Goal: Information Seeking & Learning: Learn about a topic

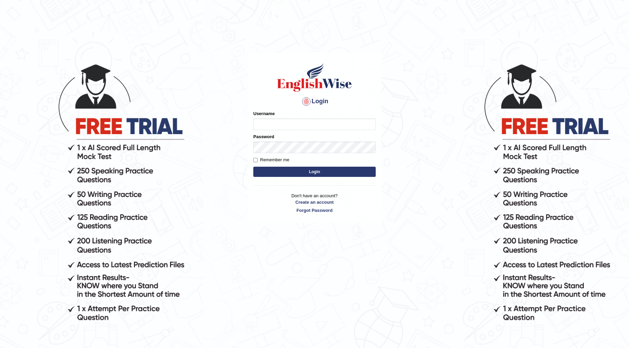
type input "6"
click at [288, 124] on input "532024" at bounding box center [314, 125] width 122 height 12
type input "532024"
click at [308, 169] on button "Login" at bounding box center [314, 172] width 122 height 10
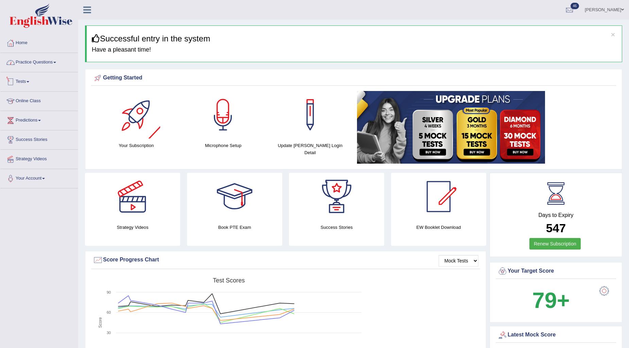
click at [52, 60] on link "Practice Questions" at bounding box center [38, 61] width 77 height 17
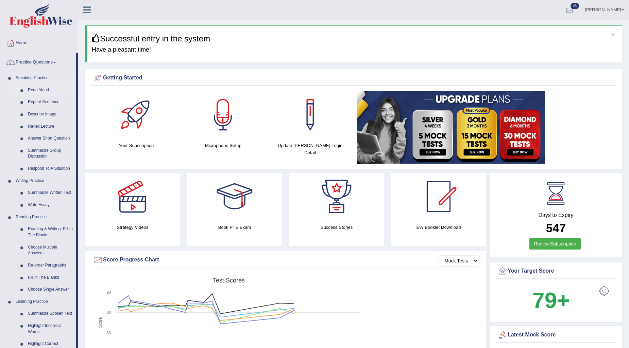
click at [39, 92] on link "Read Aloud" at bounding box center [50, 90] width 51 height 12
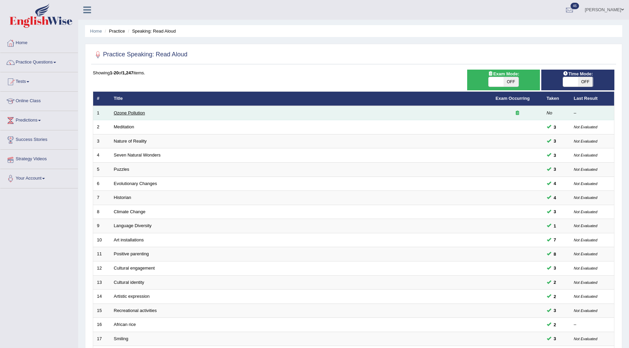
click at [122, 114] on link "Ozone Pollution" at bounding box center [129, 112] width 31 height 5
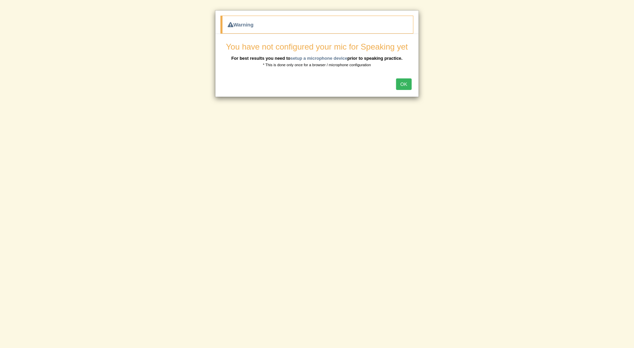
click at [401, 87] on button "OK" at bounding box center [404, 84] width 16 height 12
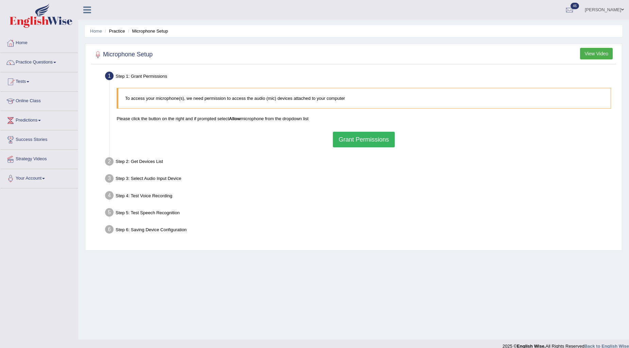
click at [337, 141] on button "Grant Permissions" at bounding box center [364, 140] width 62 height 16
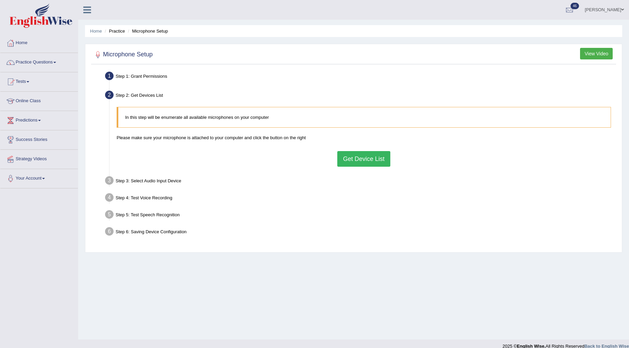
click at [354, 164] on button "Get Device List" at bounding box center [363, 159] width 53 height 16
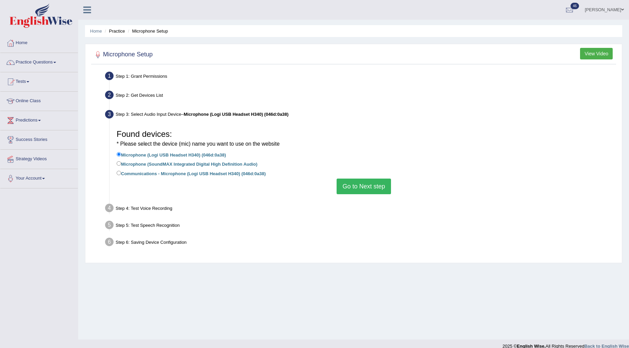
click at [373, 188] on button "Go to Next step" at bounding box center [363, 187] width 54 height 16
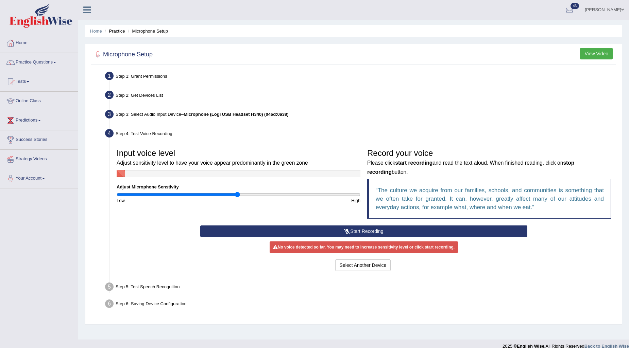
click at [341, 230] on button "Start Recording" at bounding box center [363, 232] width 327 height 12
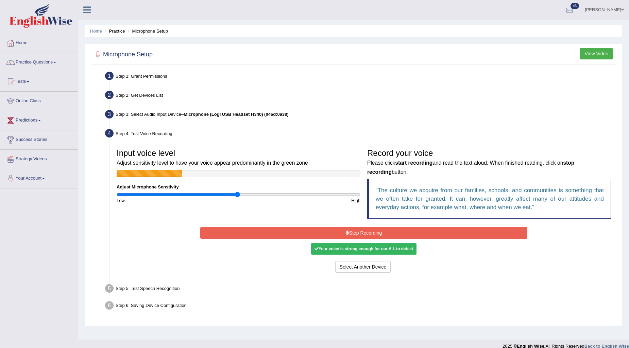
click at [341, 230] on button "Stop Recording" at bounding box center [363, 233] width 327 height 12
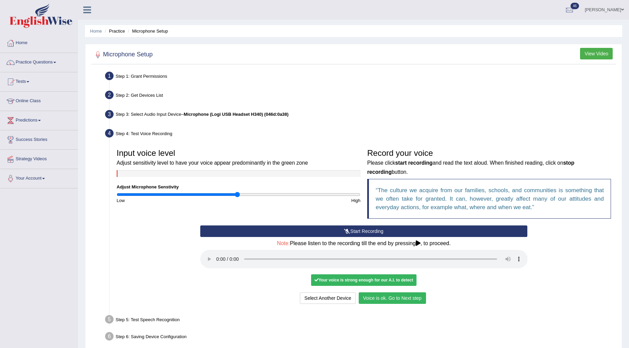
click at [381, 301] on button "Voice is ok. Go to Next step" at bounding box center [392, 299] width 67 height 12
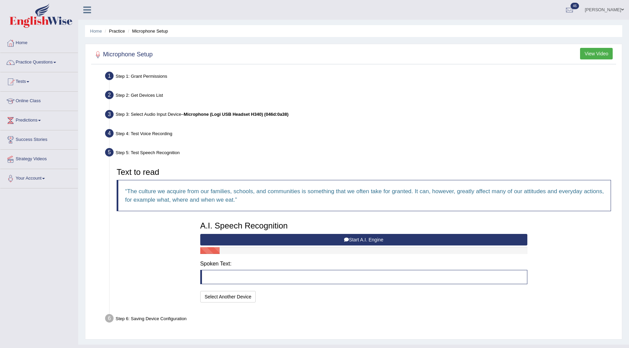
click at [362, 237] on button "Start A.I. Engine" at bounding box center [363, 240] width 327 height 12
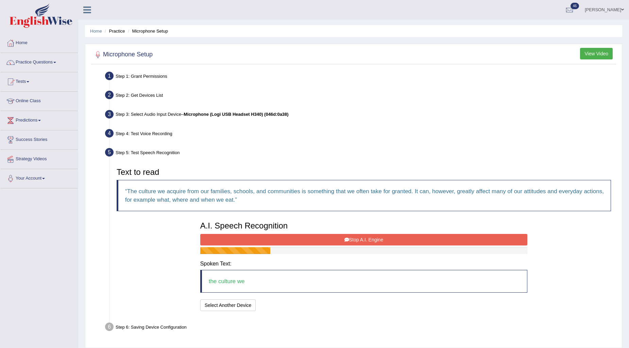
click at [362, 237] on button "Stop A.I. Engine" at bounding box center [363, 240] width 327 height 12
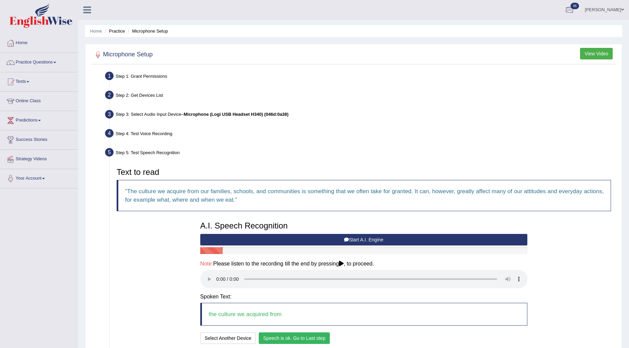
click at [600, 9] on link "Parul Chaudhary" at bounding box center [603, 9] width 49 height 18
click at [571, 87] on link "Log out" at bounding box center [591, 89] width 73 height 16
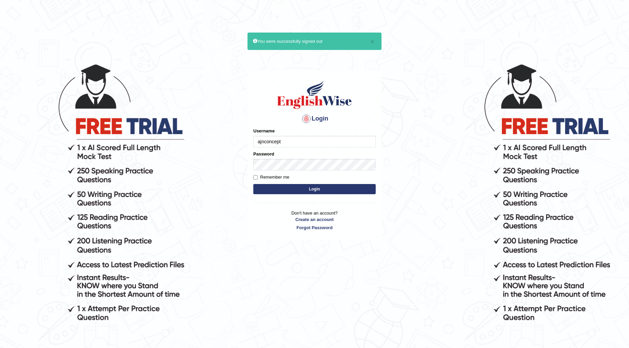
type input "ajnconcept"
click at [329, 171] on form "Please fix the following errors: Username ajnconcept Password Remember me Login" at bounding box center [314, 162] width 122 height 68
click at [319, 187] on button "Login" at bounding box center [314, 189] width 122 height 10
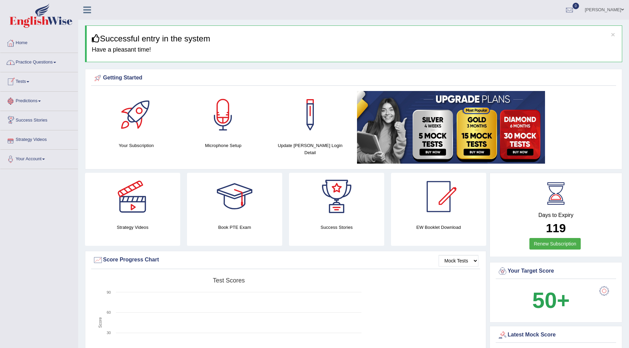
click at [49, 59] on link "Practice Questions" at bounding box center [38, 61] width 77 height 17
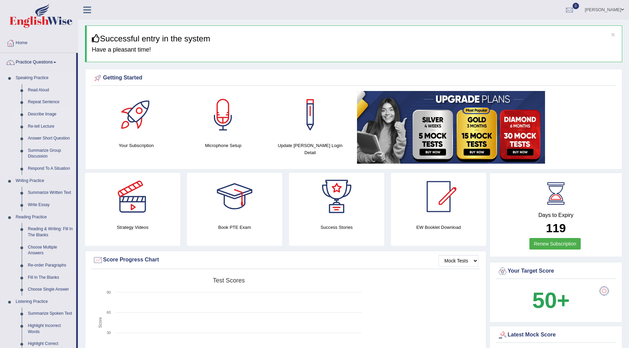
click at [52, 111] on link "Describe Image" at bounding box center [50, 114] width 51 height 12
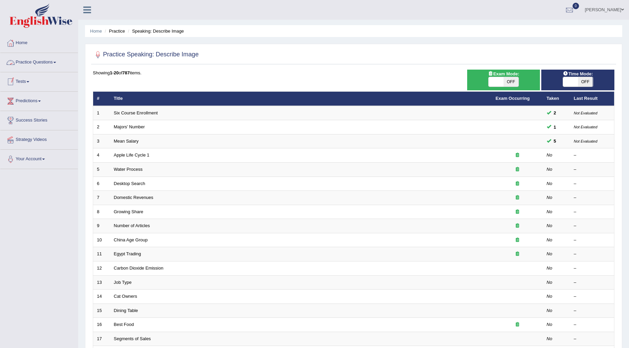
click at [56, 61] on link "Practice Questions" at bounding box center [38, 61] width 77 height 17
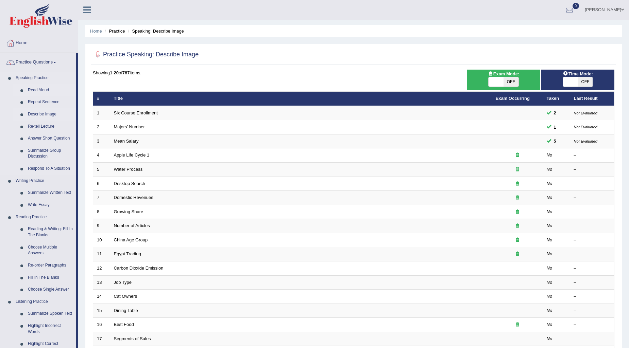
click at [45, 88] on link "Read Aloud" at bounding box center [50, 90] width 51 height 12
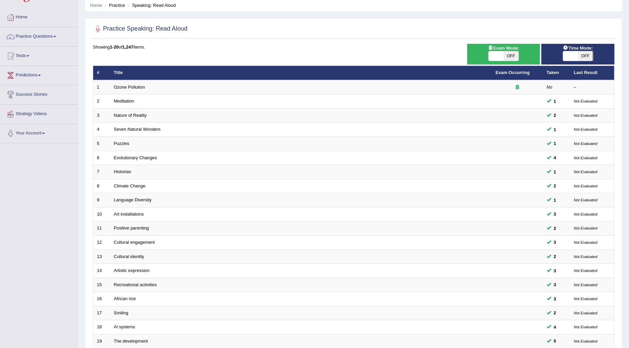
click at [492, 56] on span at bounding box center [495, 56] width 15 height 10
checkbox input "true"
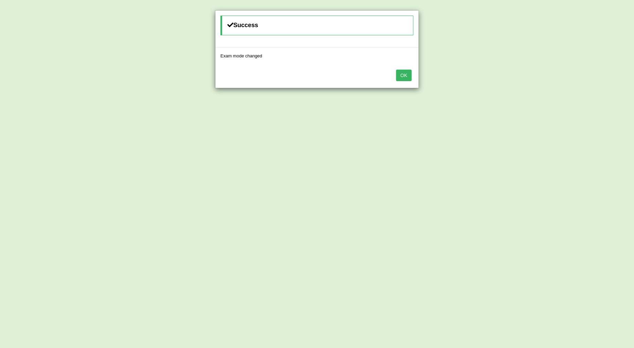
click at [403, 74] on button "OK" at bounding box center [404, 76] width 16 height 12
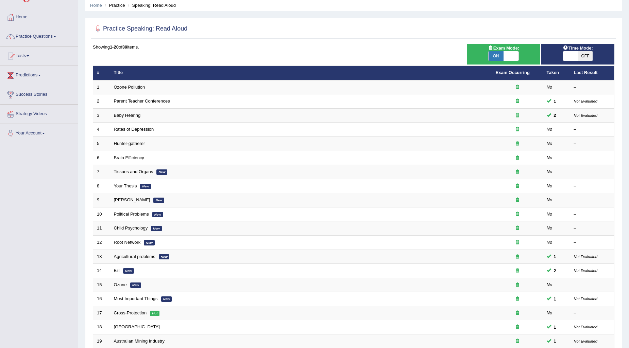
click at [562, 55] on div "ON OFF" at bounding box center [577, 56] width 31 height 10
click at [568, 55] on span at bounding box center [570, 56] width 15 height 10
checkbox input "true"
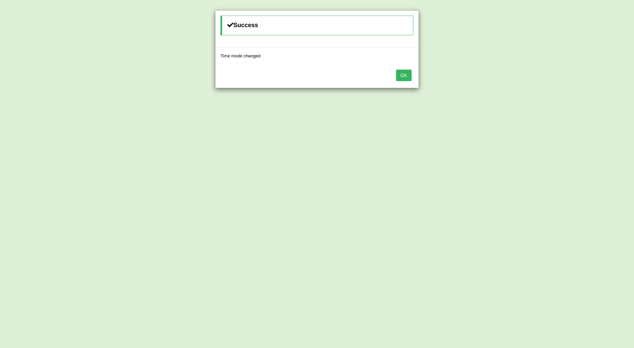
click at [412, 73] on button "OK" at bounding box center [404, 76] width 16 height 12
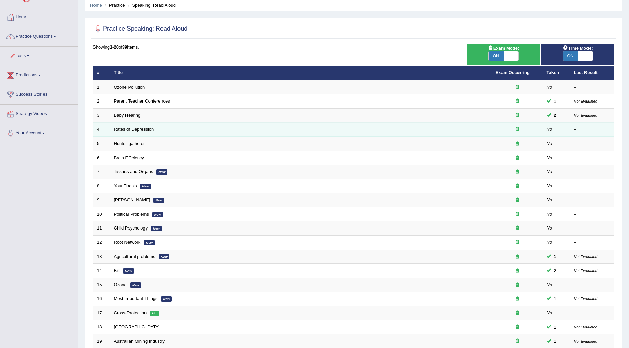
click at [123, 128] on link "Rates of Depression" at bounding box center [134, 129] width 40 height 5
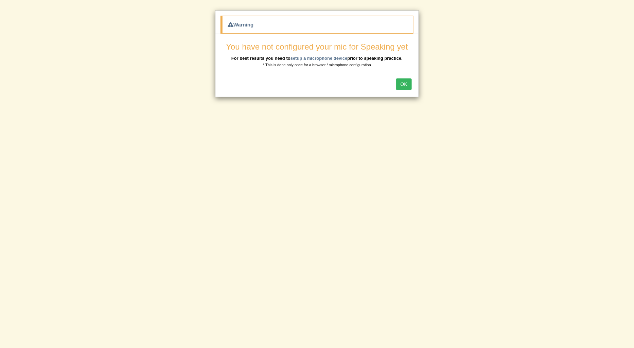
click at [403, 83] on button "OK" at bounding box center [404, 84] width 16 height 12
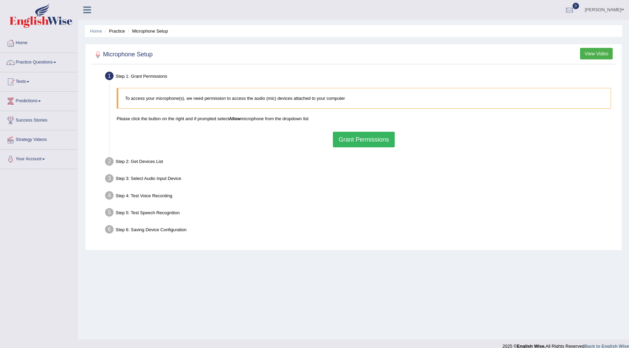
click at [354, 141] on button "Grant Permissions" at bounding box center [364, 140] width 62 height 16
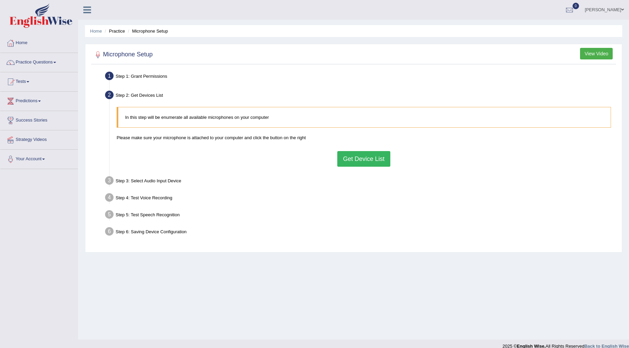
click at [354, 154] on button "Get Device List" at bounding box center [363, 159] width 53 height 16
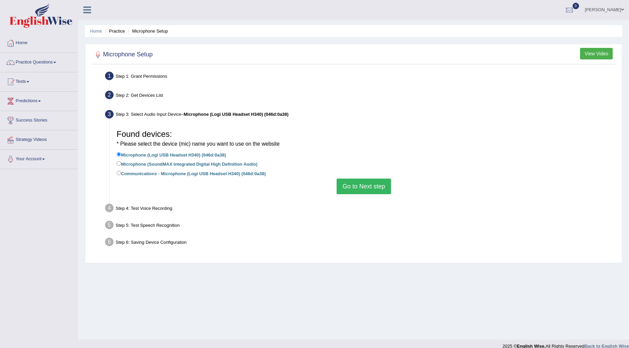
click at [347, 182] on button "Go to Next step" at bounding box center [363, 187] width 54 height 16
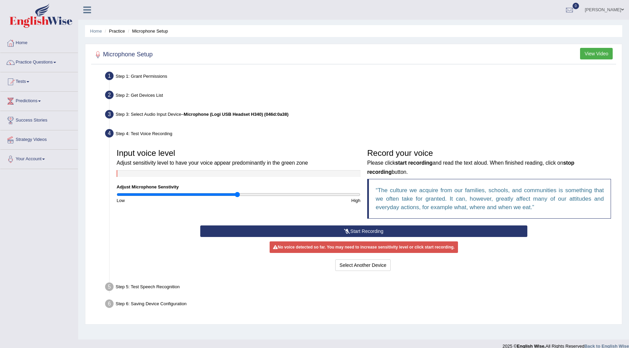
click at [324, 227] on button "Start Recording" at bounding box center [363, 232] width 327 height 12
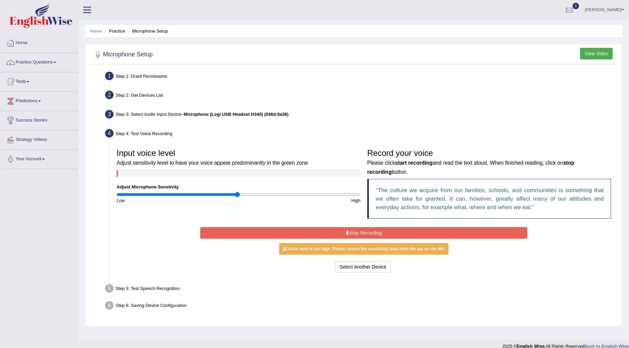
click at [285, 233] on button "Stop Recording" at bounding box center [363, 233] width 327 height 12
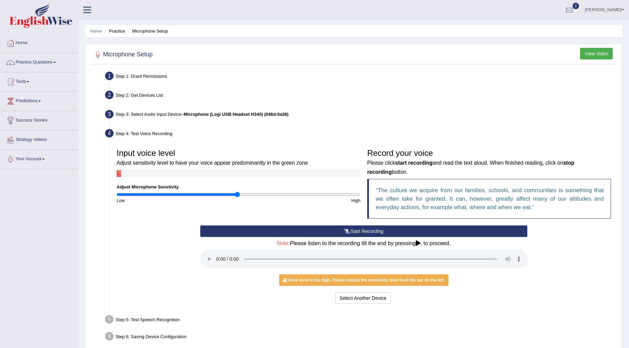
click at [315, 232] on button "Start Recording" at bounding box center [363, 232] width 327 height 12
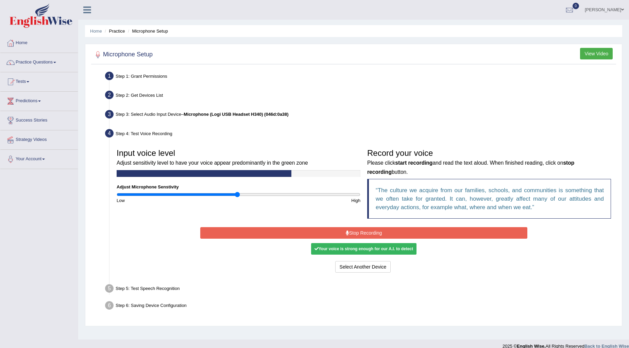
click at [315, 232] on button "Stop Recording" at bounding box center [363, 233] width 327 height 12
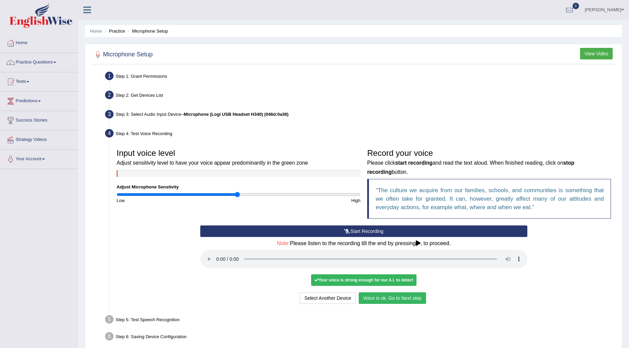
drag, startPoint x: 382, startPoint y: 298, endPoint x: 386, endPoint y: 303, distance: 7.2
click at [386, 303] on button "Voice is ok. Go to Next step" at bounding box center [392, 299] width 67 height 12
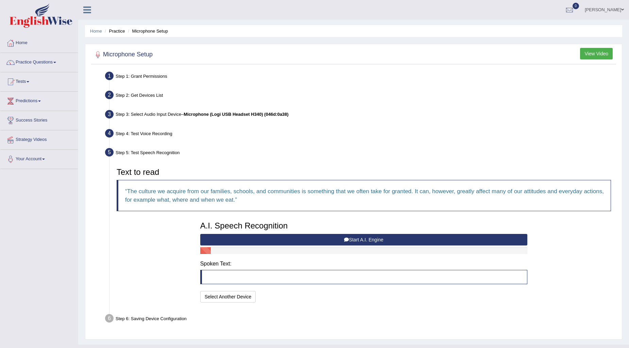
click at [211, 237] on button "Start A.I. Engine" at bounding box center [363, 240] width 327 height 12
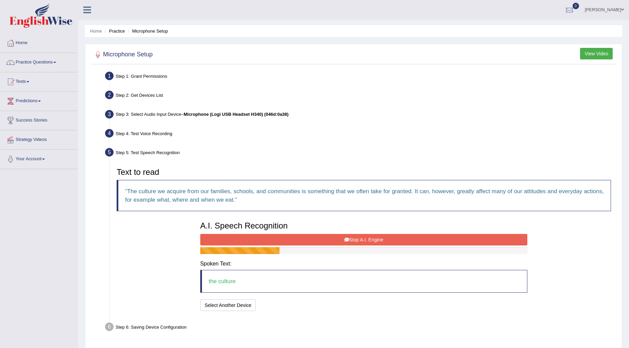
click at [211, 237] on button "Stop A.I. Engine" at bounding box center [363, 240] width 327 height 12
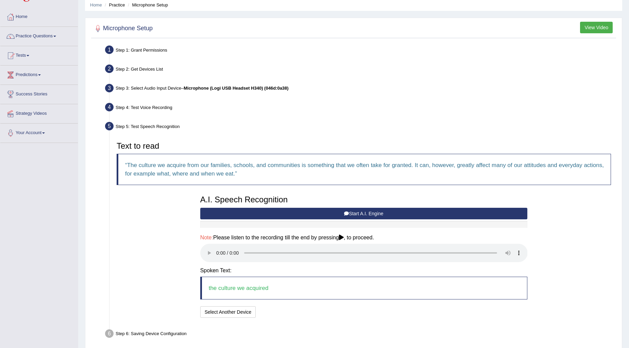
scroll to position [54, 0]
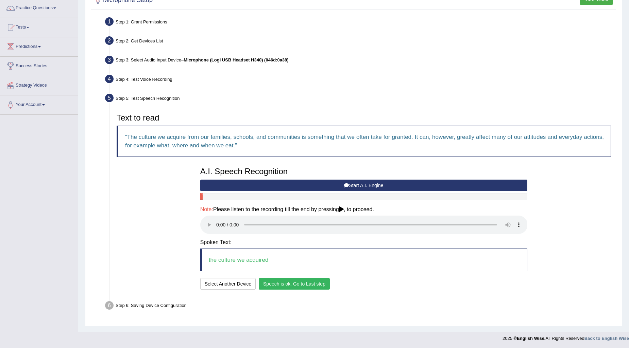
click at [301, 286] on button "Speech is ok. Go to Last step" at bounding box center [294, 284] width 71 height 12
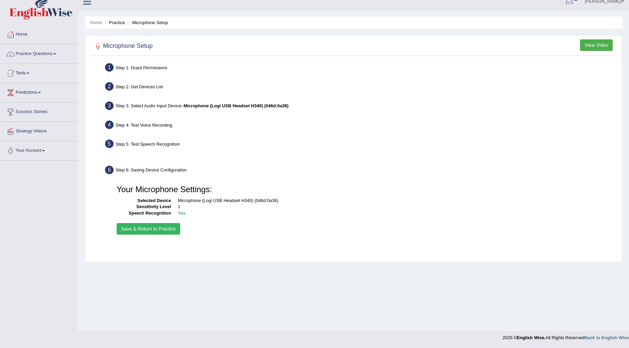
scroll to position [8, 0]
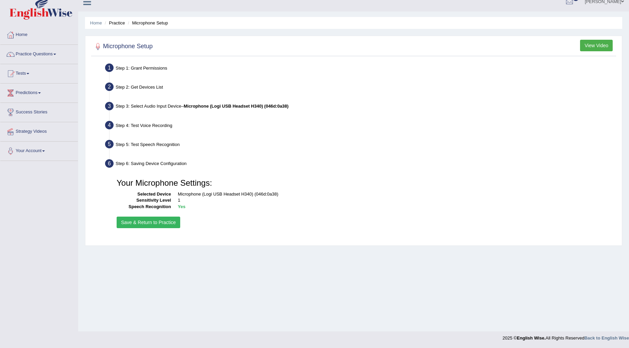
click at [161, 225] on button "Save & Return to Practice" at bounding box center [149, 223] width 64 height 12
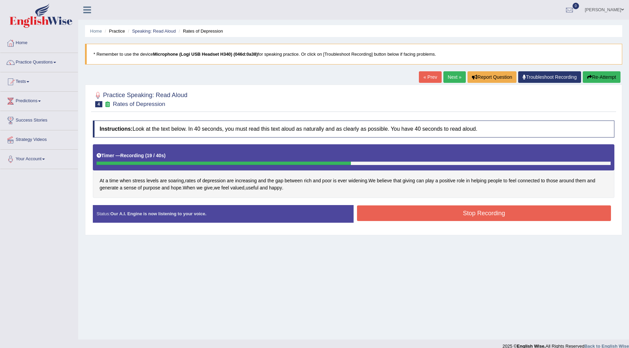
click at [457, 215] on button "Stop Recording" at bounding box center [484, 214] width 254 height 16
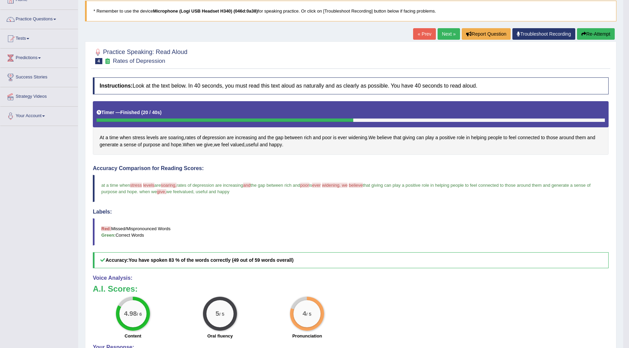
scroll to position [40, 0]
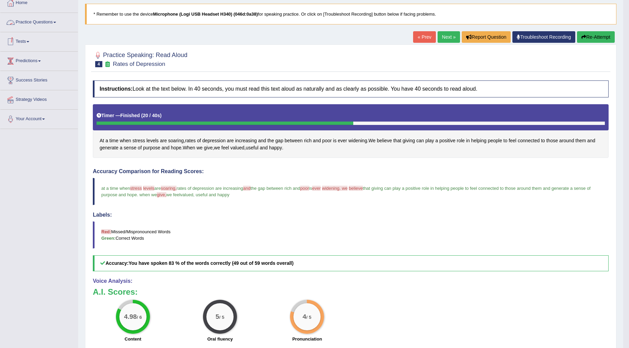
click at [55, 23] on link "Practice Questions" at bounding box center [38, 21] width 77 height 17
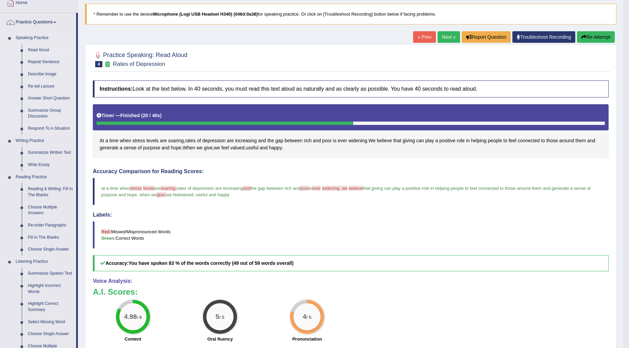
click at [42, 50] on link "Read Aloud" at bounding box center [50, 50] width 51 height 12
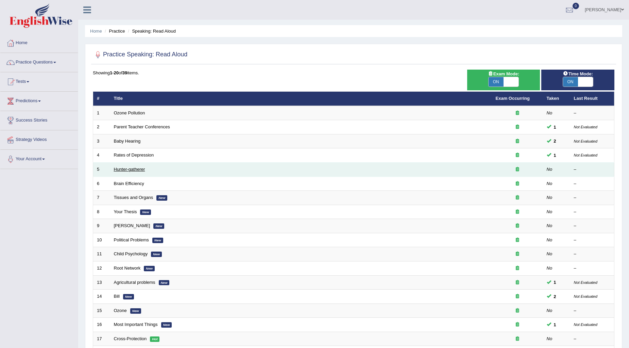
click at [121, 168] on link "Hunter-gatherer" at bounding box center [129, 169] width 31 height 5
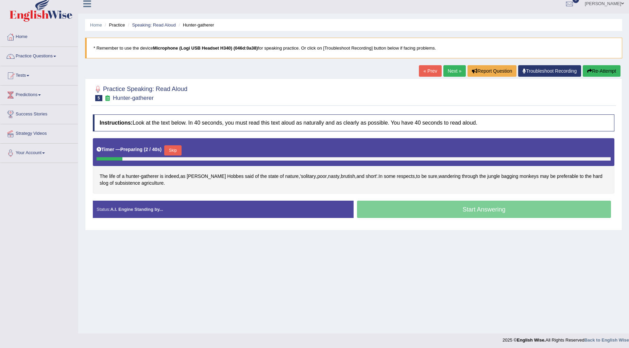
scroll to position [8, 0]
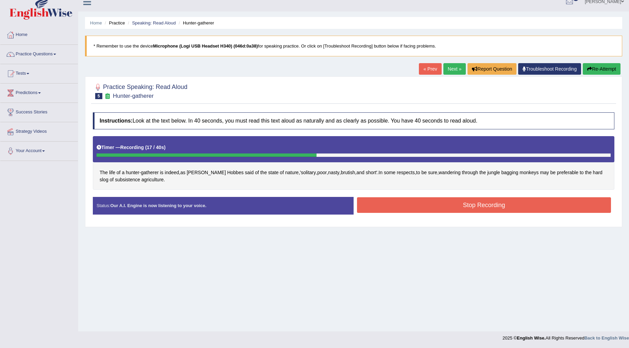
click at [379, 209] on button "Stop Recording" at bounding box center [484, 205] width 254 height 16
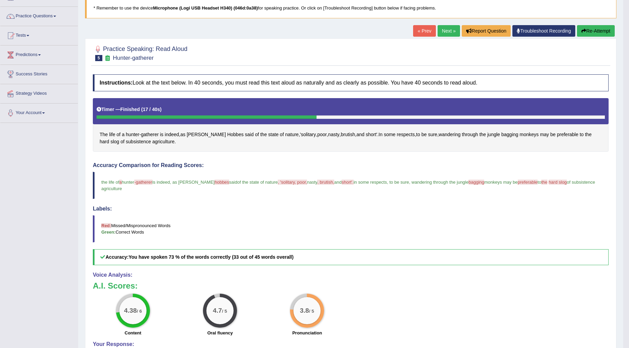
scroll to position [46, 0]
click at [603, 29] on button "Re-Attempt" at bounding box center [596, 31] width 38 height 12
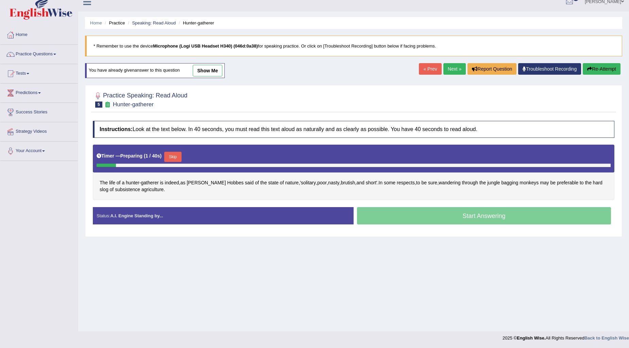
click at [172, 155] on button "Skip" at bounding box center [172, 157] width 17 height 10
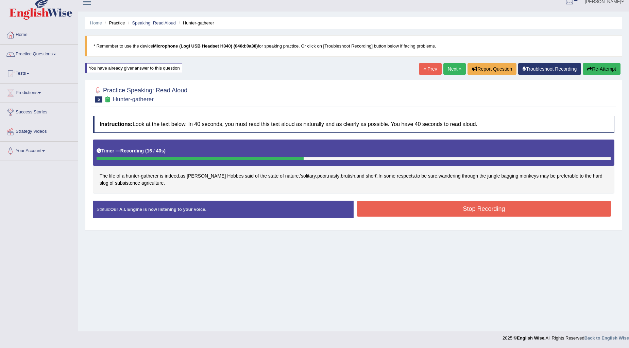
click at [401, 216] on button "Stop Recording" at bounding box center [484, 209] width 254 height 16
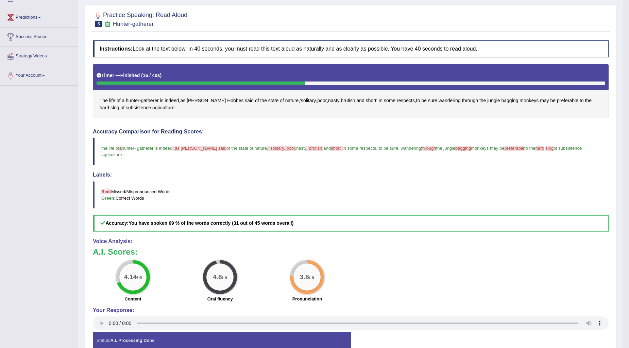
scroll to position [46, 0]
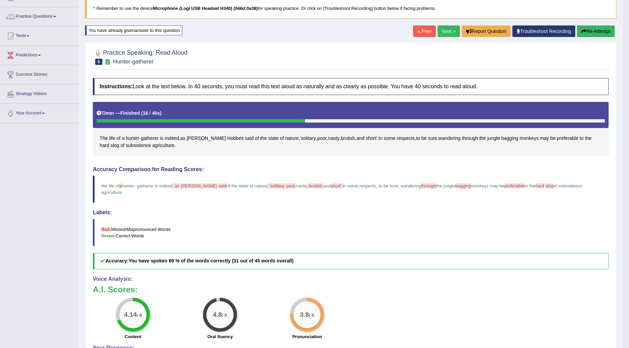
click at [592, 27] on button "Re-Attempt" at bounding box center [596, 31] width 38 height 12
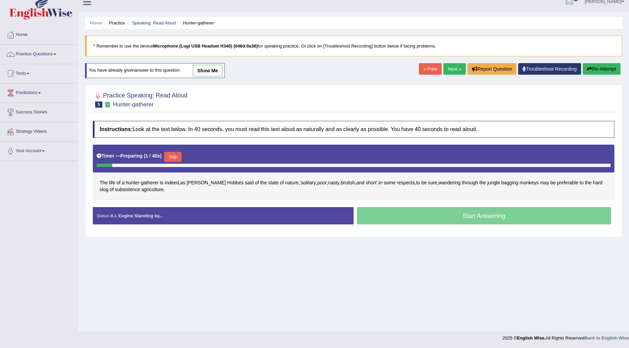
click at [177, 156] on button "Skip" at bounding box center [172, 157] width 17 height 10
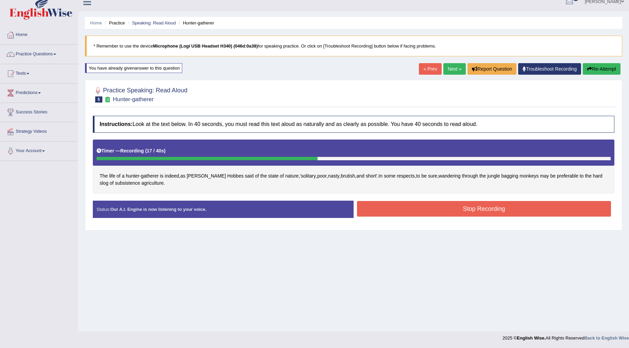
click at [415, 212] on button "Stop Recording" at bounding box center [484, 209] width 254 height 16
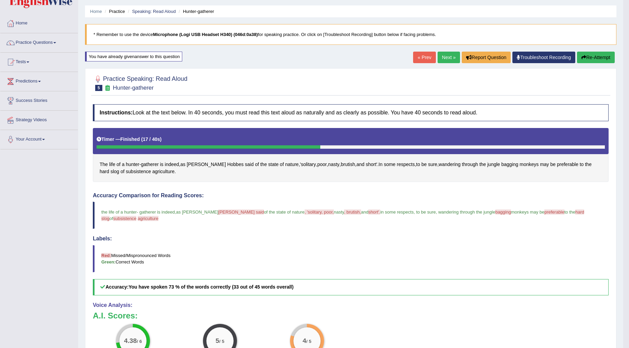
scroll to position [8, 0]
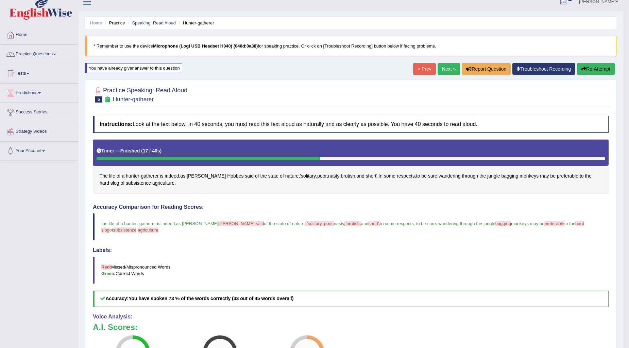
click at [443, 65] on link "Next »" at bounding box center [448, 69] width 22 height 12
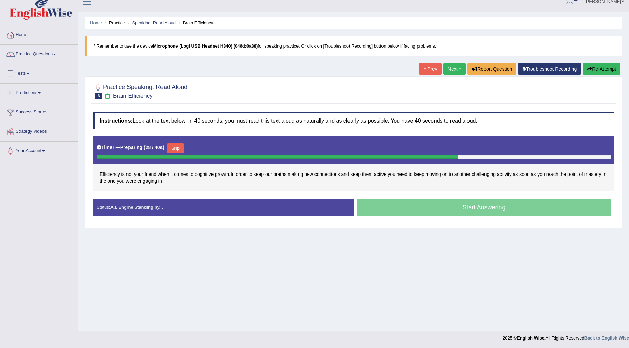
click at [176, 151] on button "Skip" at bounding box center [175, 148] width 17 height 10
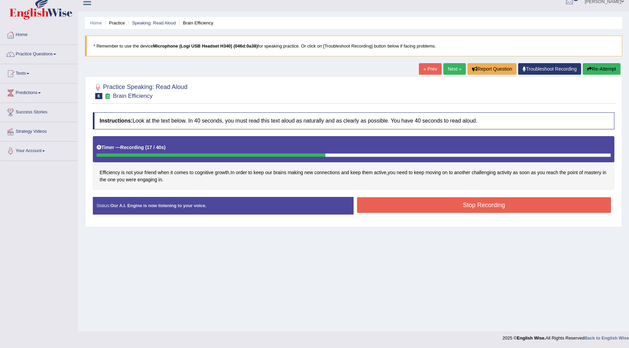
click at [459, 201] on button "Stop Recording" at bounding box center [484, 205] width 254 height 16
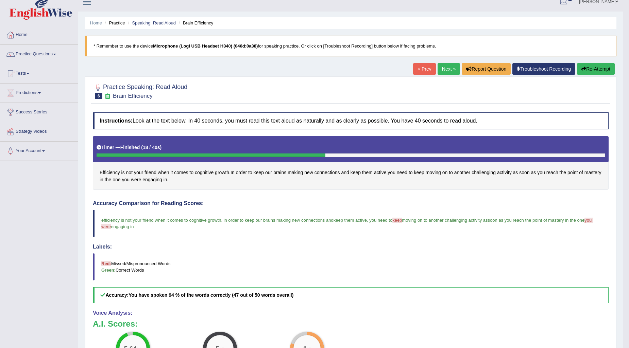
scroll to position [46, 0]
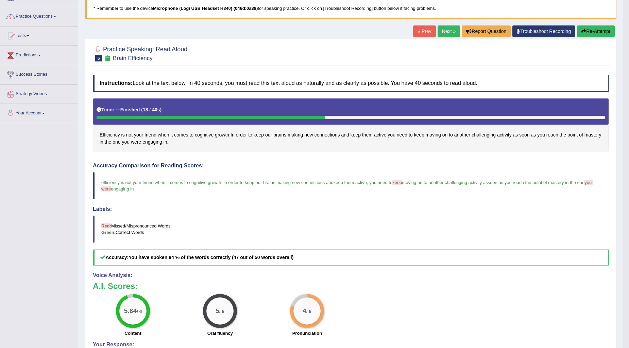
click at [439, 31] on link "Next »" at bounding box center [448, 31] width 22 height 12
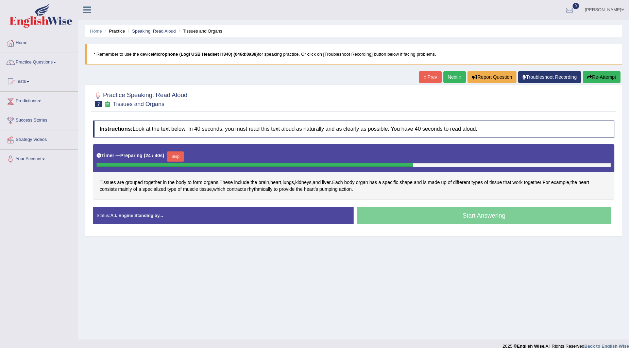
click at [178, 158] on button "Skip" at bounding box center [175, 157] width 17 height 10
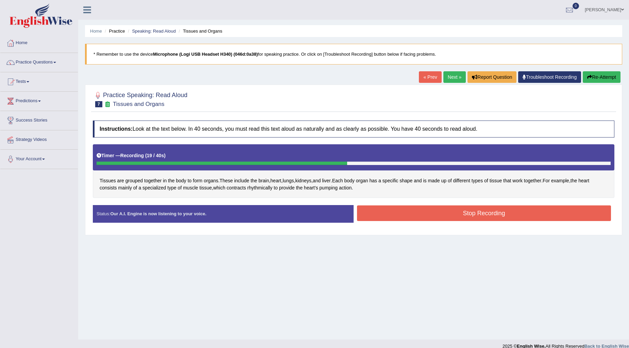
click at [455, 209] on button "Stop Recording" at bounding box center [484, 214] width 254 height 16
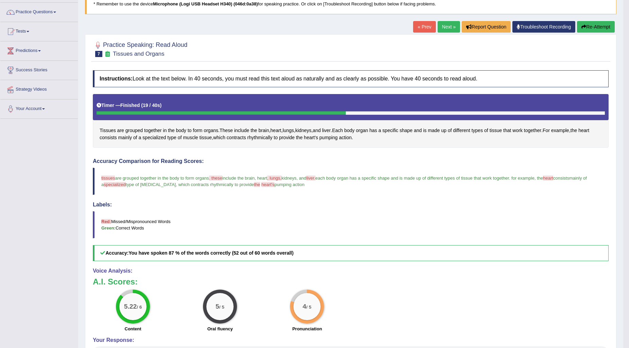
scroll to position [38, 0]
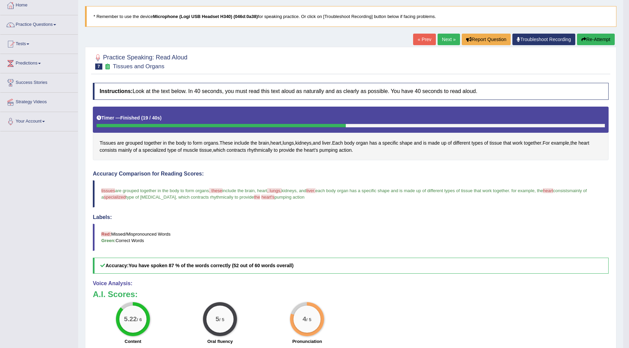
click at [442, 37] on link "Next »" at bounding box center [448, 40] width 22 height 12
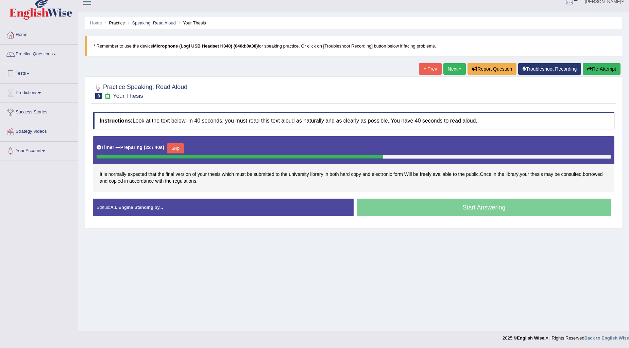
click at [174, 148] on button "Skip" at bounding box center [175, 148] width 17 height 10
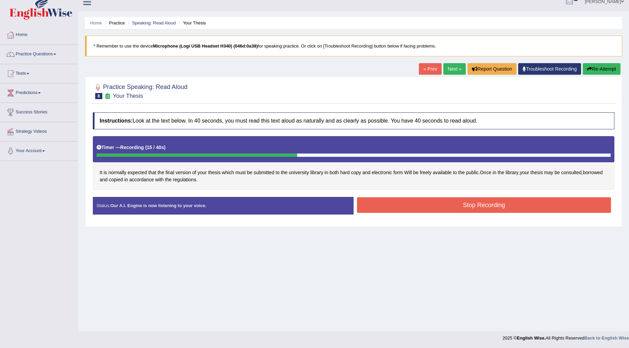
click at [485, 199] on button "Stop Recording" at bounding box center [484, 205] width 254 height 16
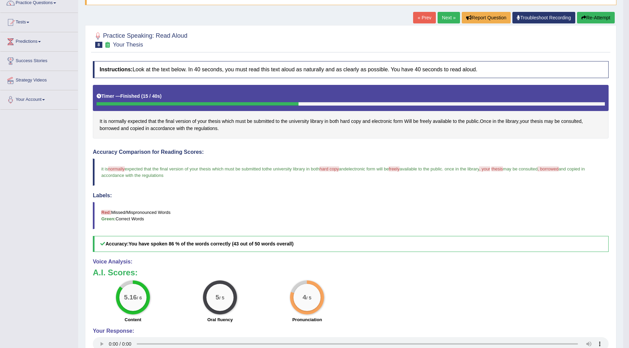
scroll to position [46, 0]
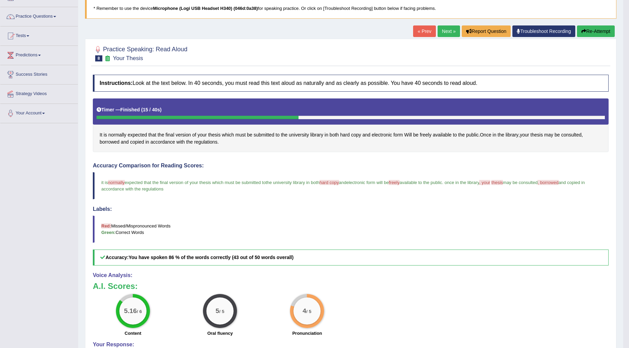
click at [440, 31] on link "Next »" at bounding box center [448, 31] width 22 height 12
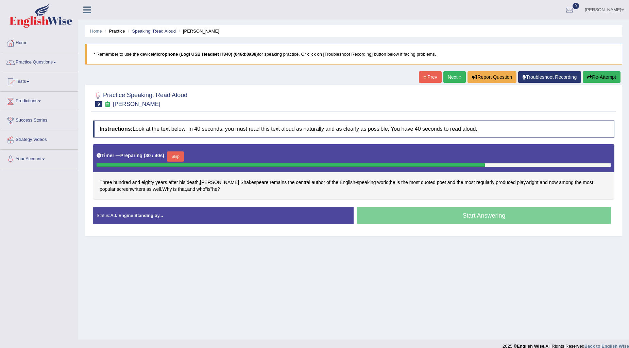
click at [181, 155] on button "Skip" at bounding box center [175, 157] width 17 height 10
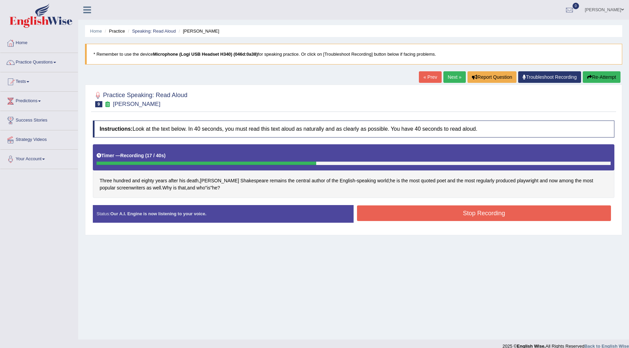
click at [436, 213] on button "Stop Recording" at bounding box center [484, 214] width 254 height 16
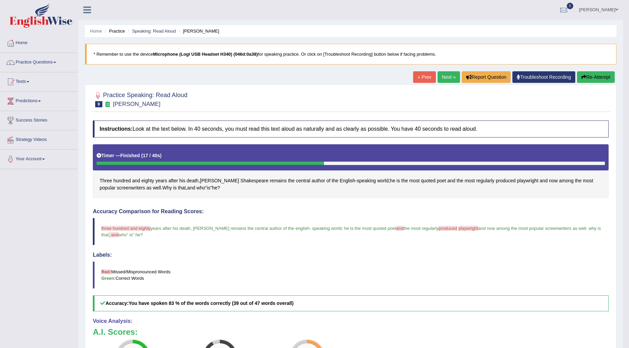
click at [603, 78] on button "Re-Attempt" at bounding box center [596, 77] width 38 height 12
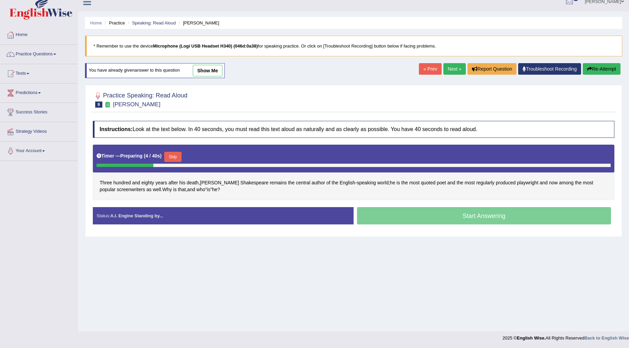
click at [172, 156] on button "Skip" at bounding box center [172, 157] width 17 height 10
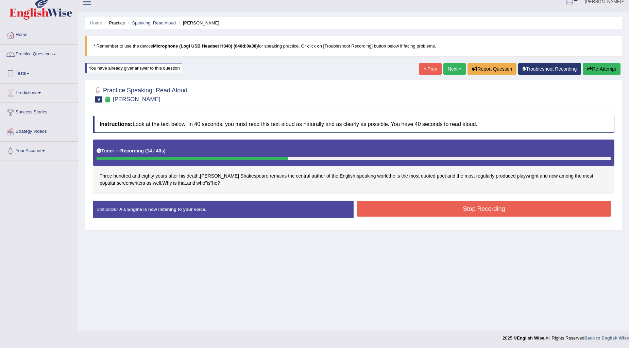
click at [490, 208] on button "Stop Recording" at bounding box center [484, 209] width 254 height 16
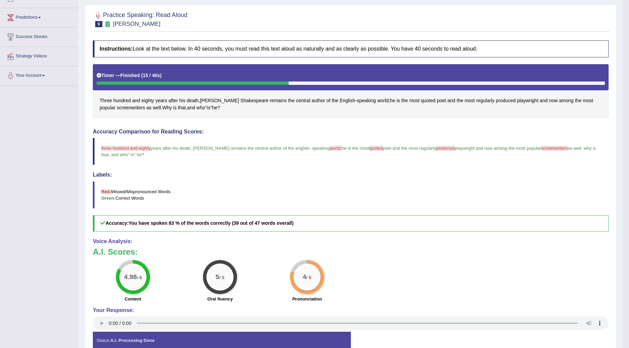
scroll to position [46, 0]
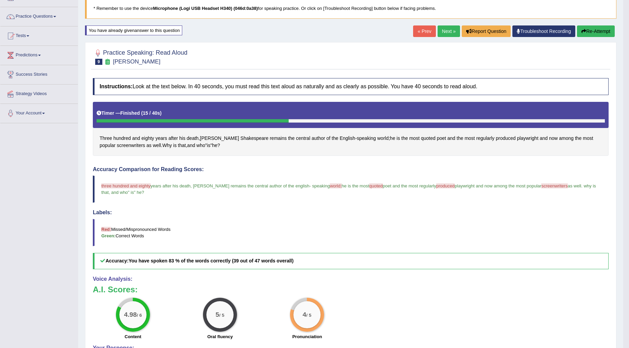
click at [440, 32] on link "Next »" at bounding box center [448, 31] width 22 height 12
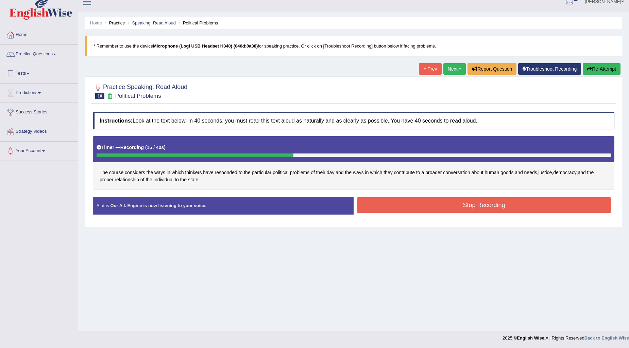
click at [401, 209] on button "Stop Recording" at bounding box center [484, 205] width 254 height 16
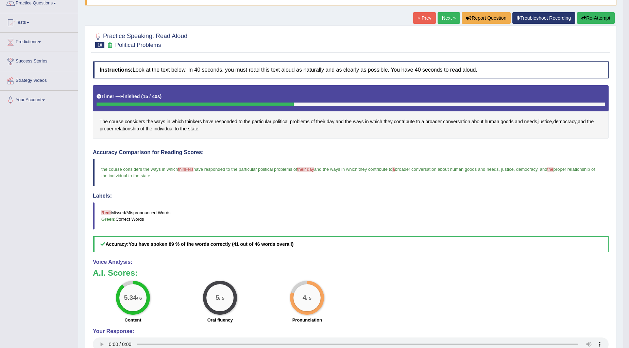
scroll to position [40, 0]
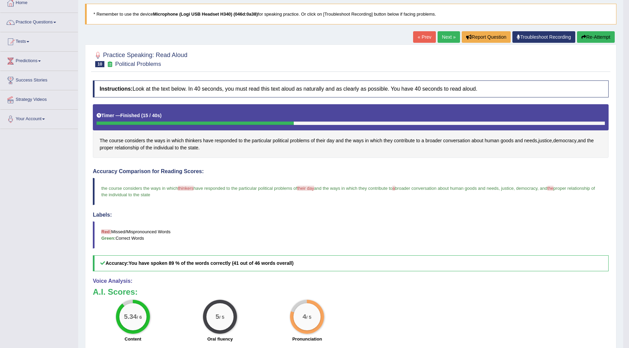
click at [441, 39] on link "Next »" at bounding box center [448, 37] width 22 height 12
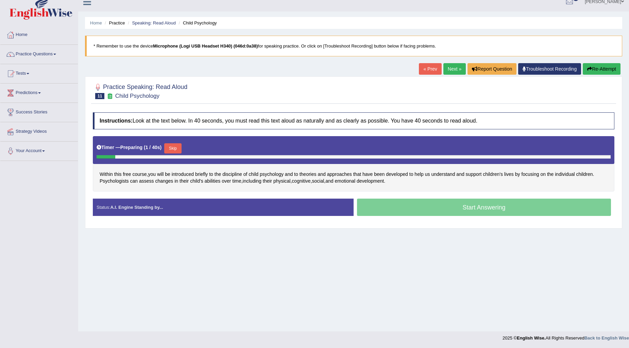
scroll to position [8, 0]
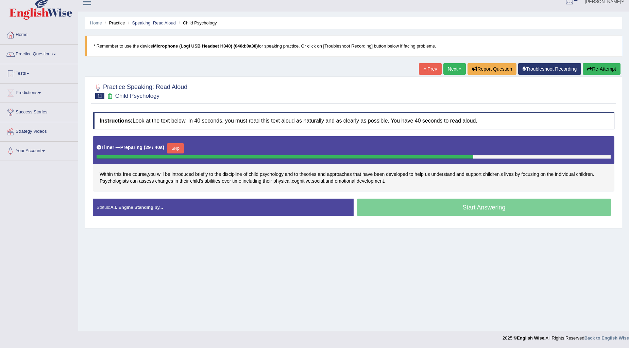
click at [180, 146] on button "Skip" at bounding box center [175, 148] width 17 height 10
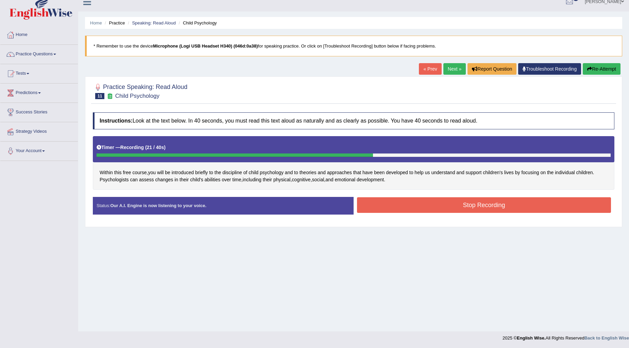
click at [431, 207] on button "Stop Recording" at bounding box center [484, 205] width 254 height 16
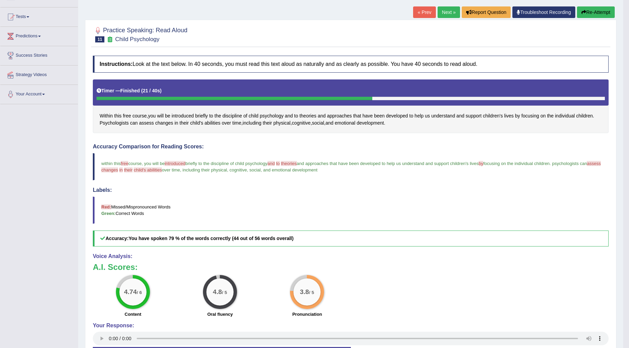
scroll to position [46, 0]
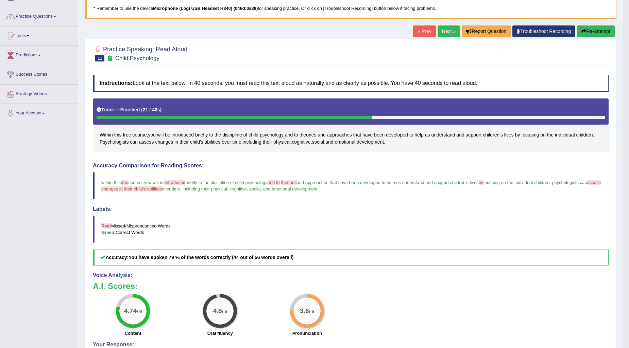
click at [587, 30] on button "Re-Attempt" at bounding box center [596, 31] width 38 height 12
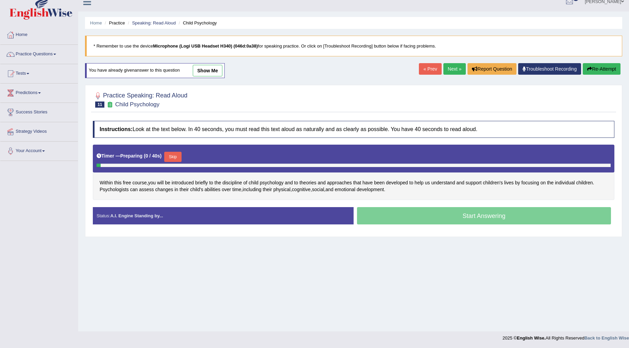
scroll to position [8, 0]
click at [180, 153] on button "Skip" at bounding box center [172, 157] width 17 height 10
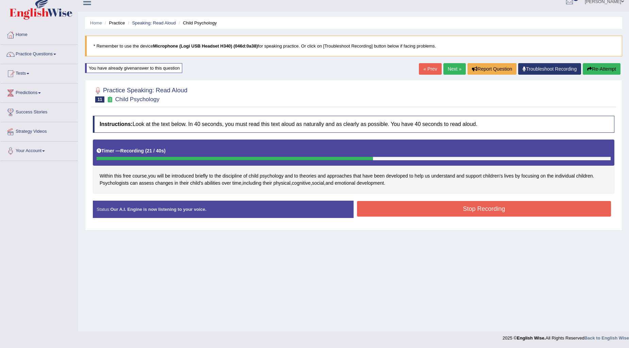
click at [437, 203] on button "Stop Recording" at bounding box center [484, 209] width 254 height 16
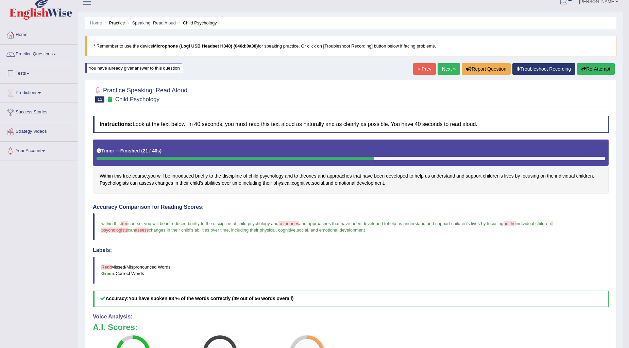
click at [442, 64] on link "Next »" at bounding box center [448, 69] width 22 height 12
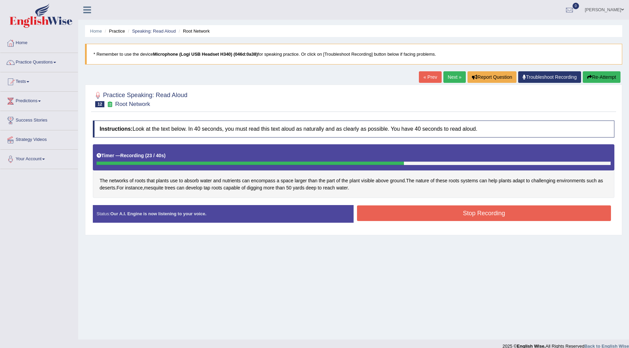
click at [438, 213] on button "Stop Recording" at bounding box center [484, 214] width 254 height 16
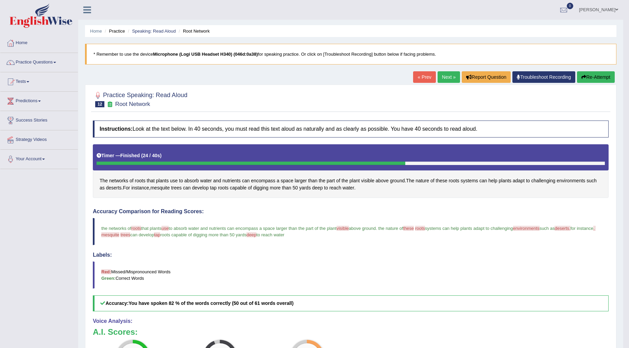
click at [594, 78] on button "Re-Attempt" at bounding box center [596, 77] width 38 height 12
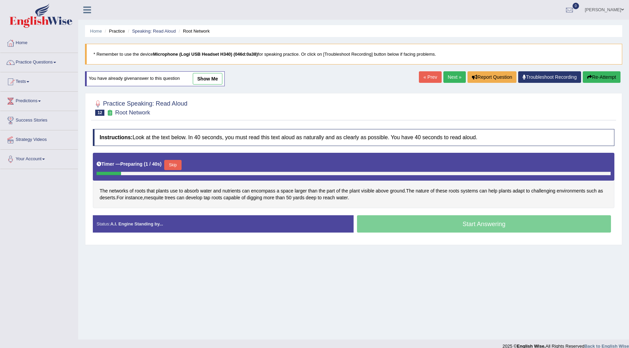
click at [170, 167] on button "Skip" at bounding box center [172, 165] width 17 height 10
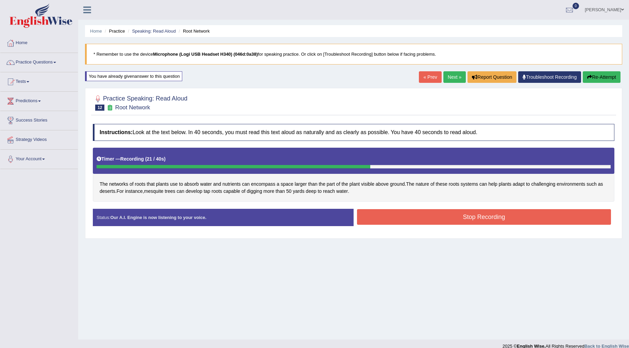
click at [518, 213] on button "Stop Recording" at bounding box center [484, 217] width 254 height 16
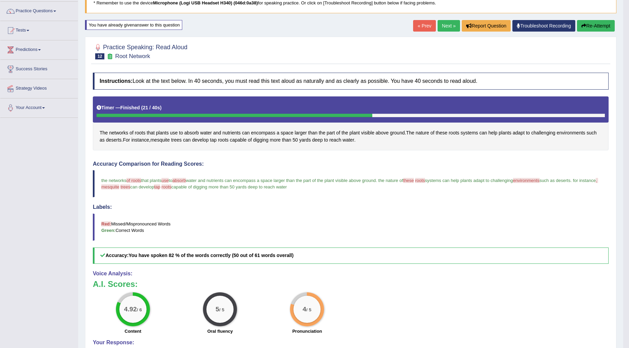
scroll to position [38, 0]
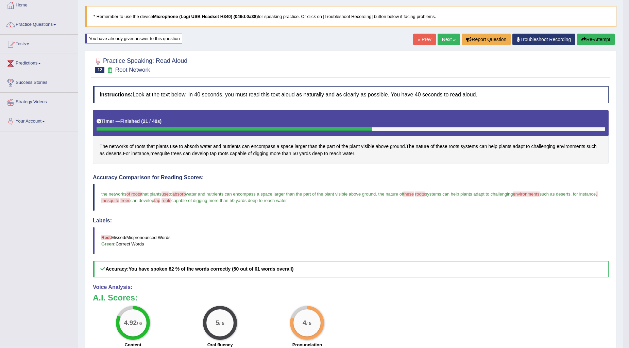
click at [443, 38] on link "Next »" at bounding box center [448, 40] width 22 height 12
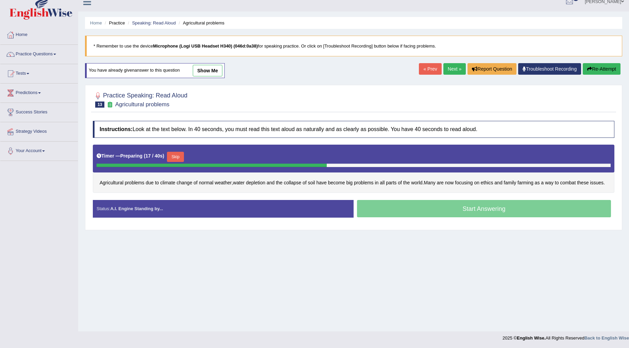
click at [177, 156] on button "Skip" at bounding box center [175, 157] width 17 height 10
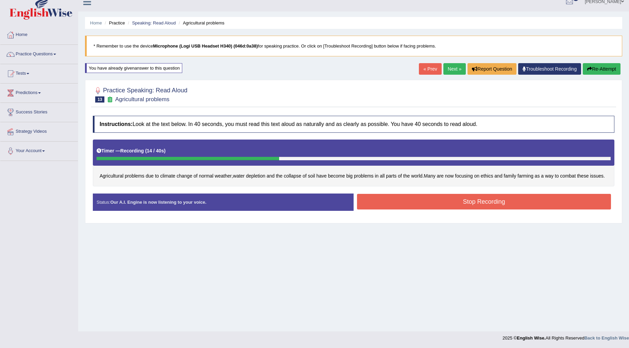
click at [490, 210] on button "Stop Recording" at bounding box center [484, 202] width 254 height 16
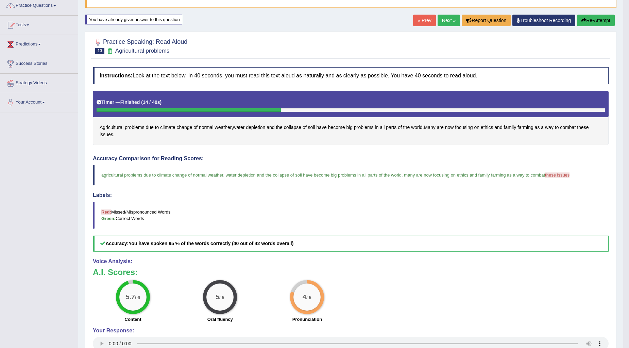
scroll to position [75, 0]
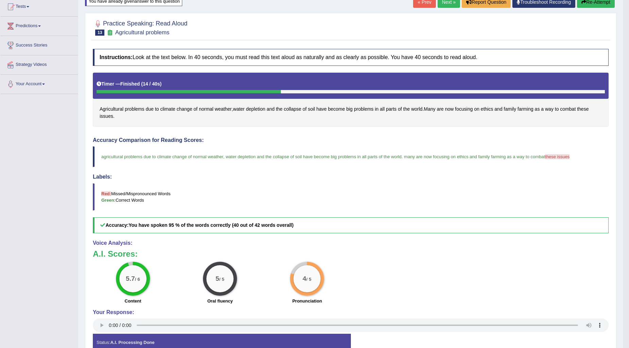
click at [446, 5] on link "Next »" at bounding box center [448, 2] width 22 height 12
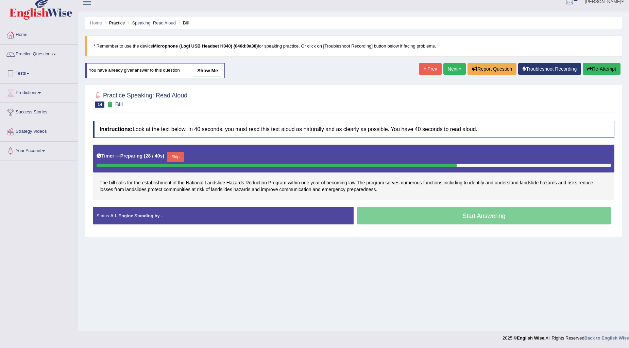
click at [182, 155] on button "Skip" at bounding box center [175, 157] width 17 height 10
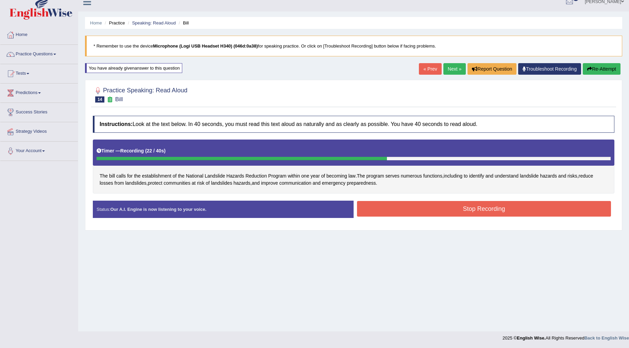
click at [473, 208] on button "Stop Recording" at bounding box center [484, 209] width 254 height 16
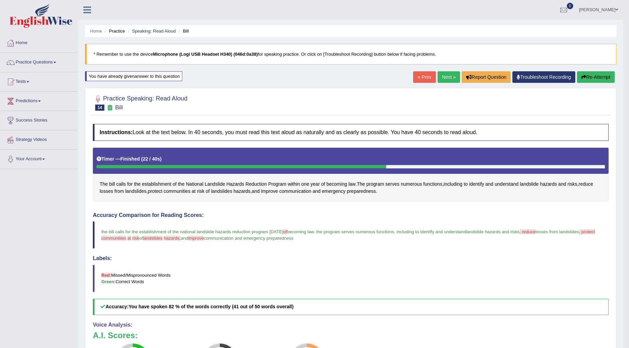
click at [598, 75] on button "Re-Attempt" at bounding box center [596, 77] width 38 height 12
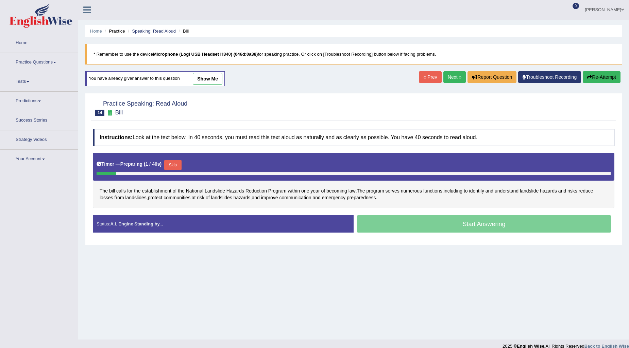
click at [176, 164] on button "Skip" at bounding box center [172, 165] width 17 height 10
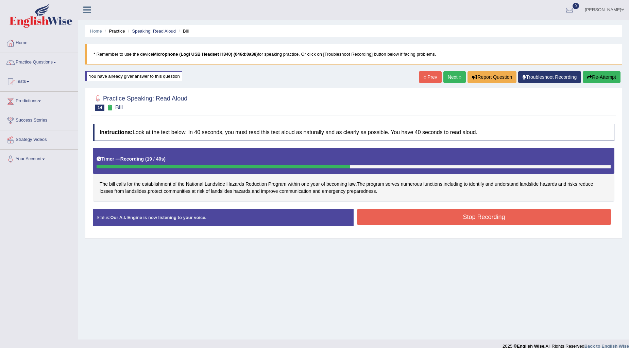
click at [480, 216] on button "Stop Recording" at bounding box center [484, 217] width 254 height 16
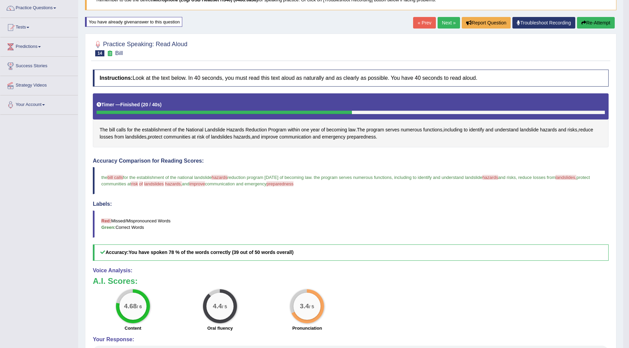
scroll to position [38, 0]
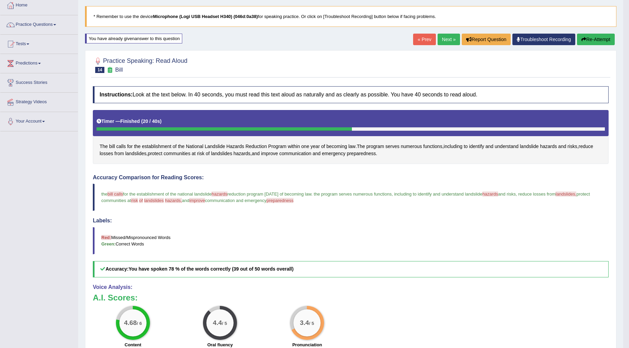
click at [584, 41] on icon "button" at bounding box center [583, 39] width 5 height 5
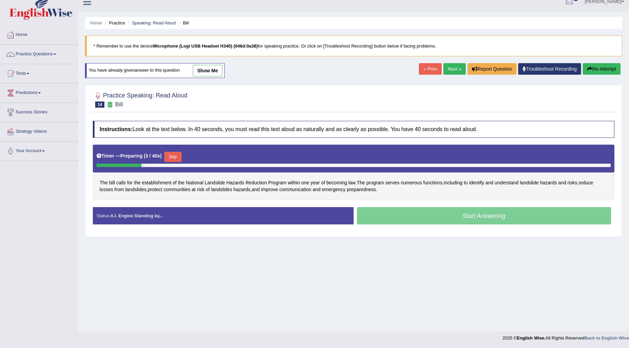
click at [181, 153] on button "Skip" at bounding box center [172, 157] width 17 height 10
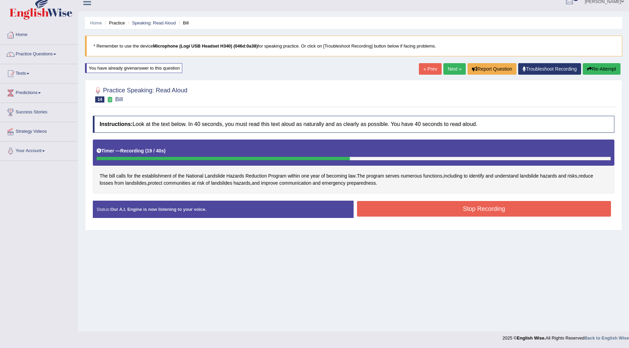
click at [464, 204] on button "Stop Recording" at bounding box center [484, 209] width 254 height 16
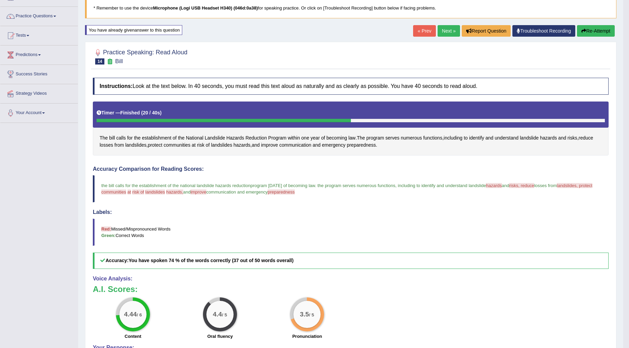
scroll to position [46, 0]
click at [603, 29] on button "Re-Attempt" at bounding box center [596, 31] width 38 height 12
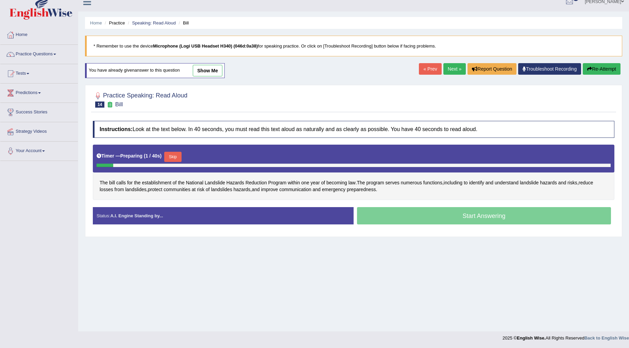
click at [171, 156] on button "Skip" at bounding box center [172, 157] width 17 height 10
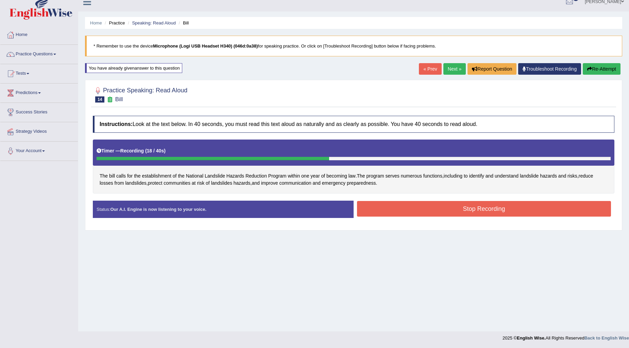
click at [413, 213] on button "Stop Recording" at bounding box center [484, 209] width 254 height 16
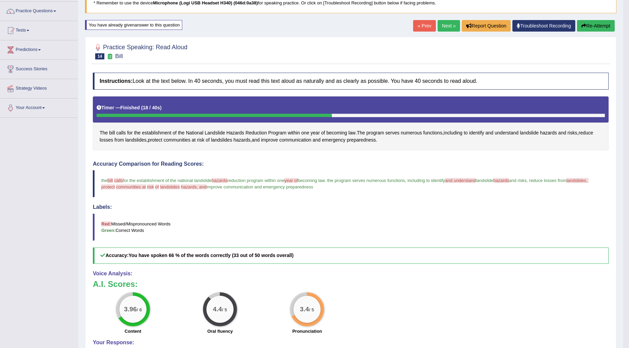
scroll to position [43, 0]
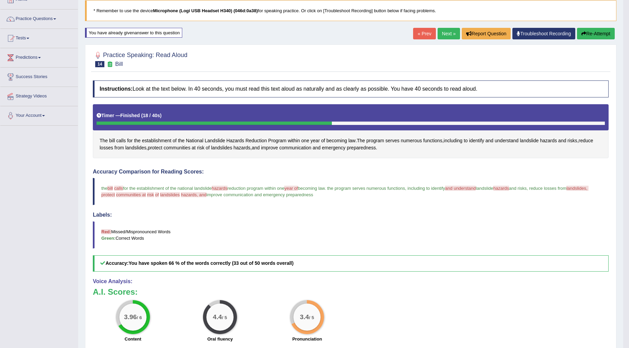
click at [594, 31] on button "Re-Attempt" at bounding box center [596, 34] width 38 height 12
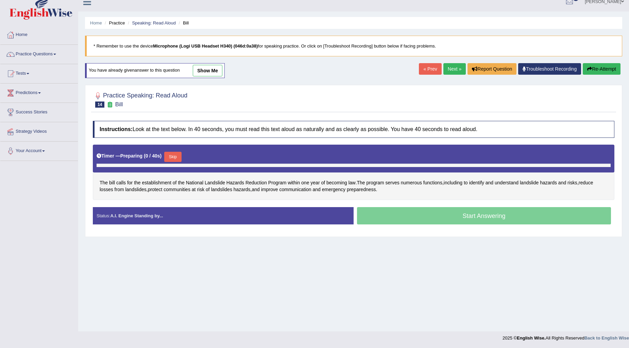
scroll to position [8, 0]
click at [181, 155] on button "Skip" at bounding box center [172, 157] width 17 height 10
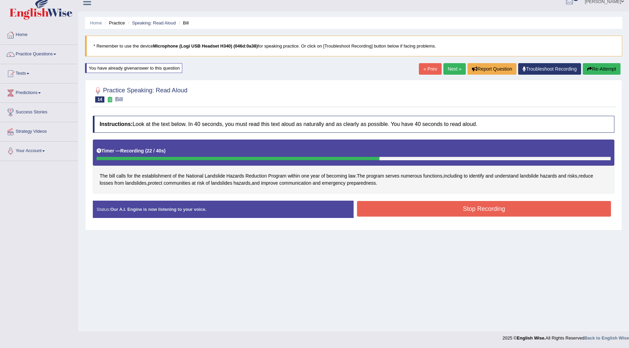
click at [423, 215] on button "Stop Recording" at bounding box center [484, 209] width 254 height 16
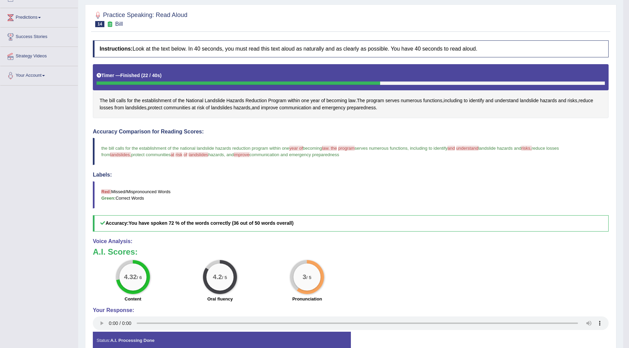
scroll to position [46, 0]
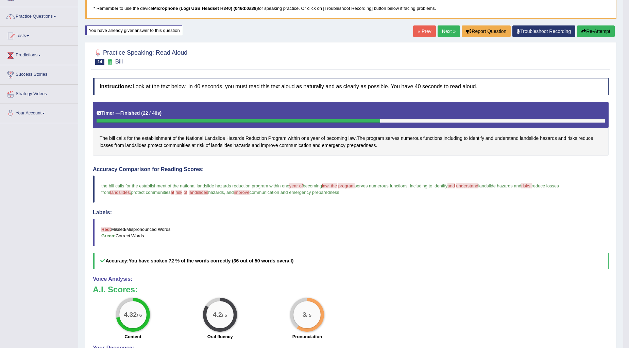
click at [607, 26] on button "Re-Attempt" at bounding box center [596, 31] width 38 height 12
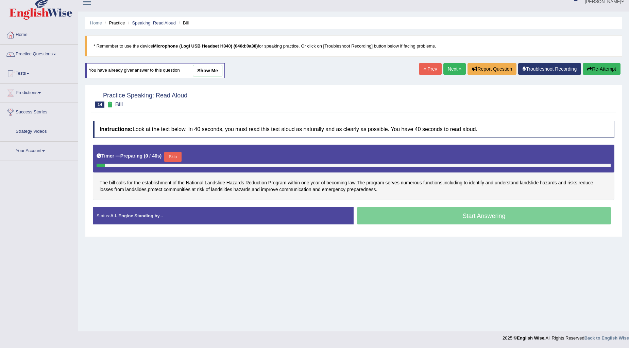
scroll to position [8, 0]
click at [172, 154] on button "Skip" at bounding box center [172, 157] width 17 height 10
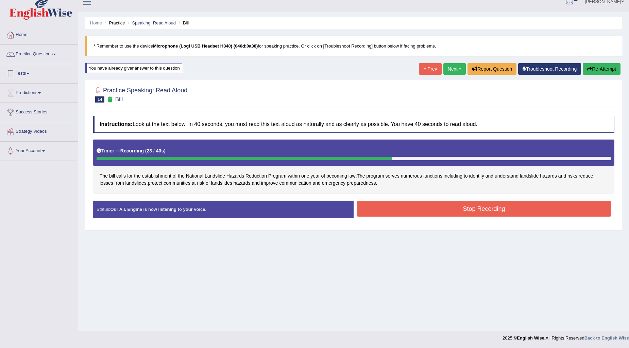
click at [448, 208] on button "Stop Recording" at bounding box center [484, 209] width 254 height 16
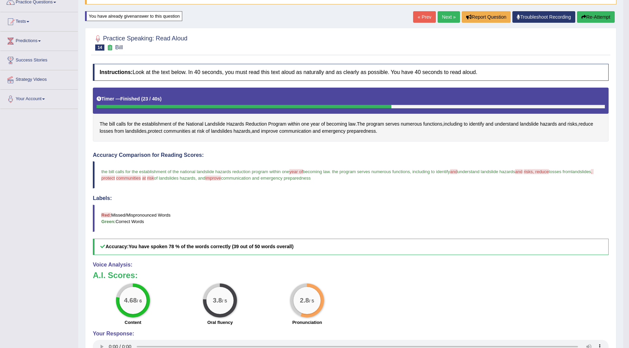
scroll to position [43, 0]
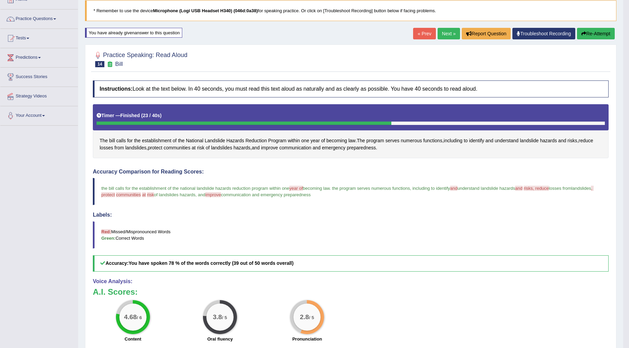
click at [581, 35] on icon "button" at bounding box center [583, 33] width 5 height 5
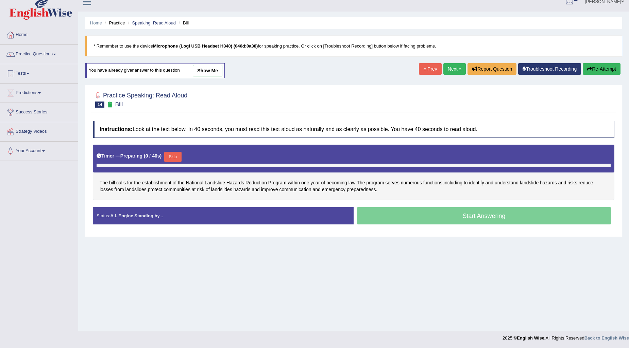
scroll to position [8, 0]
click at [171, 156] on button "Skip" at bounding box center [172, 157] width 17 height 10
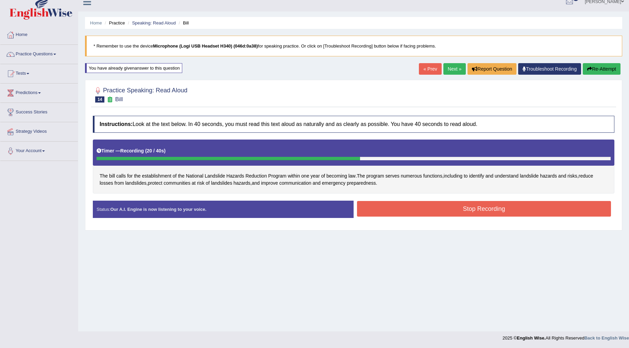
click at [420, 212] on button "Stop Recording" at bounding box center [484, 209] width 254 height 16
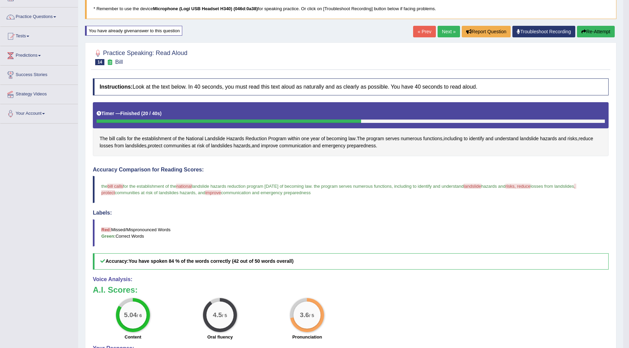
scroll to position [0, 0]
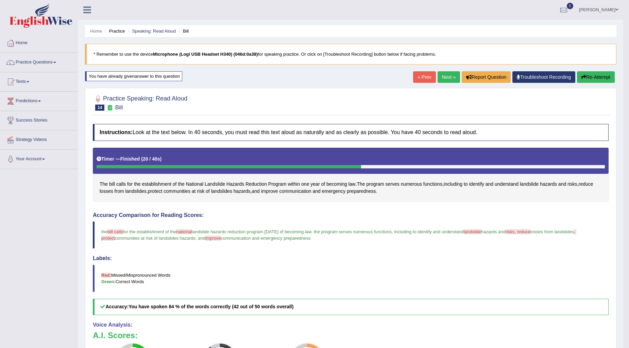
click at [438, 75] on link "Next »" at bounding box center [448, 77] width 22 height 12
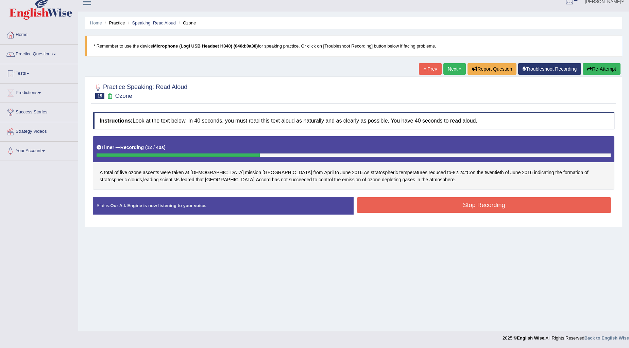
click at [615, 71] on button "Re-Attempt" at bounding box center [601, 69] width 38 height 12
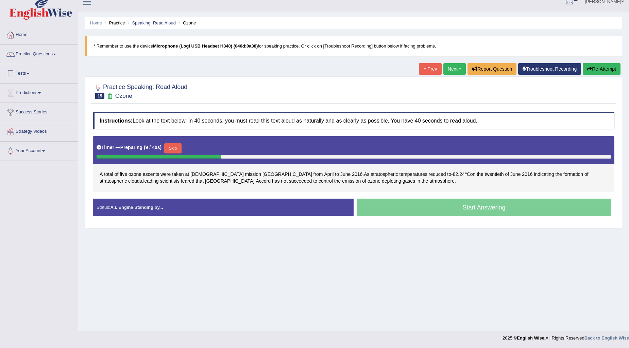
click at [176, 147] on button "Skip" at bounding box center [172, 148] width 17 height 10
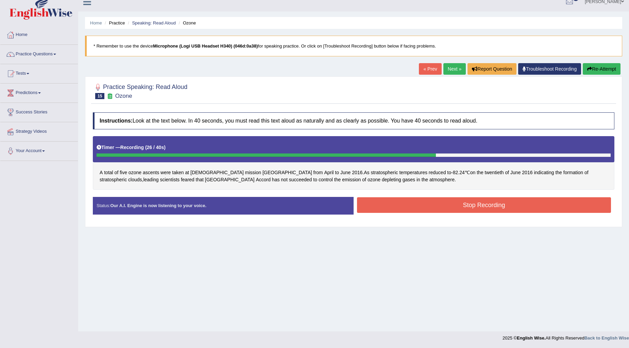
click at [438, 206] on button "Stop Recording" at bounding box center [484, 205] width 254 height 16
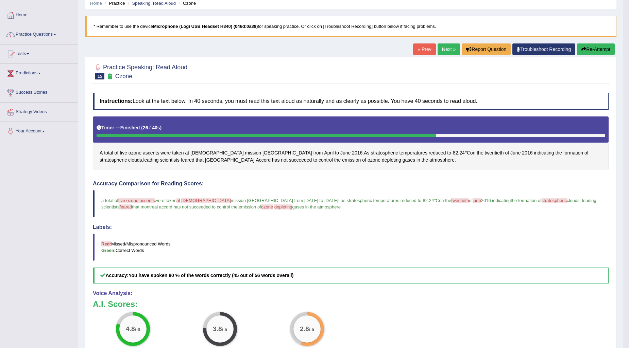
scroll to position [46, 0]
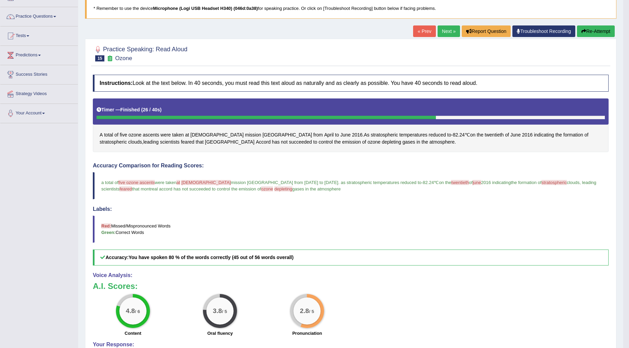
click at [598, 30] on button "Re-Attempt" at bounding box center [596, 31] width 38 height 12
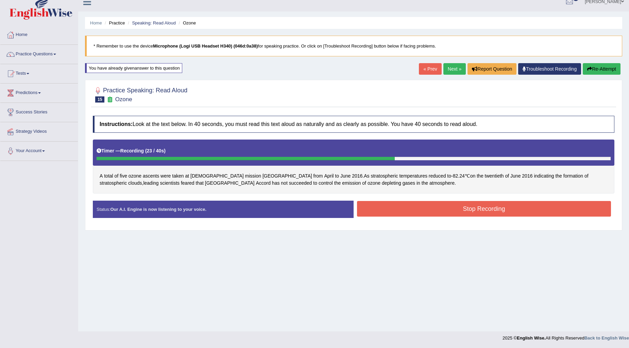
click at [511, 208] on button "Stop Recording" at bounding box center [484, 209] width 254 height 16
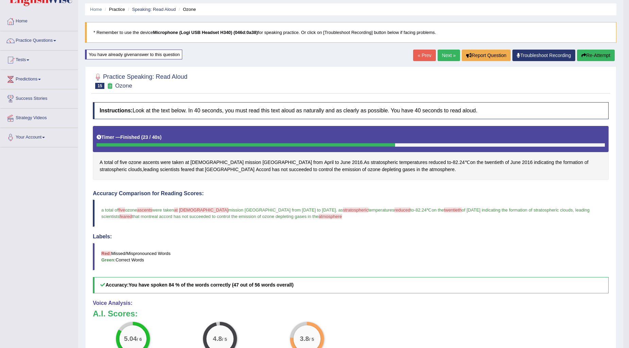
scroll to position [8, 0]
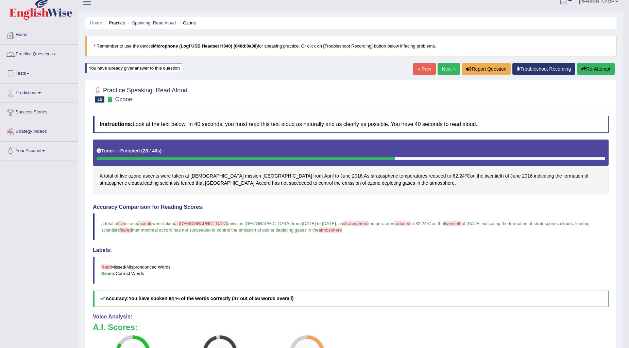
click at [57, 52] on link "Practice Questions" at bounding box center [38, 53] width 77 height 17
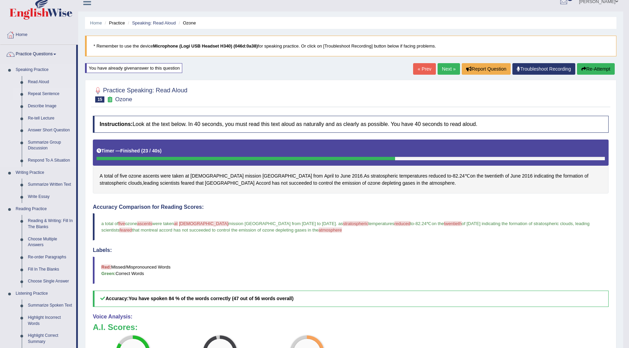
click at [53, 94] on link "Repeat Sentence" at bounding box center [50, 94] width 51 height 12
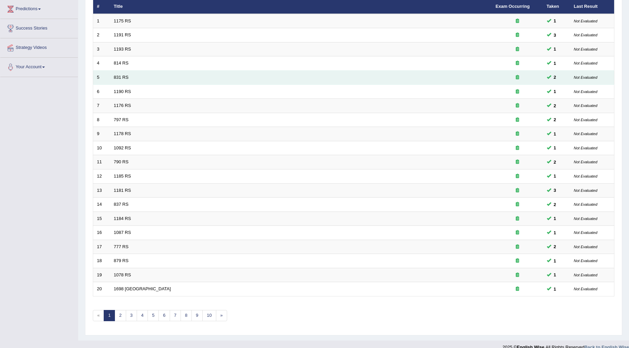
scroll to position [101, 0]
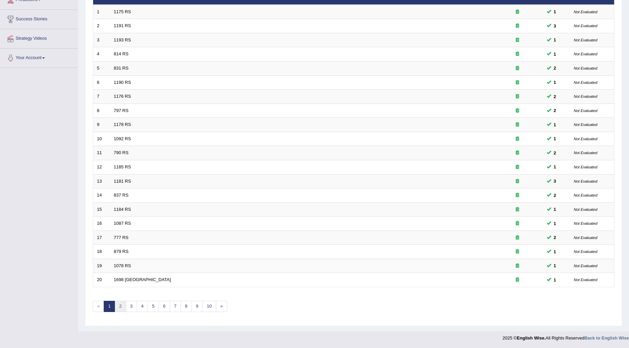
click at [118, 308] on link "2" at bounding box center [120, 306] width 11 height 11
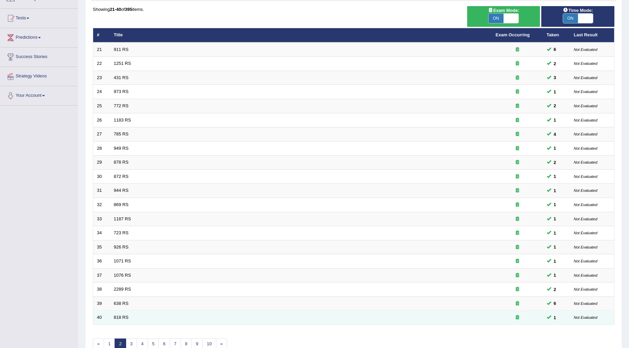
scroll to position [101, 0]
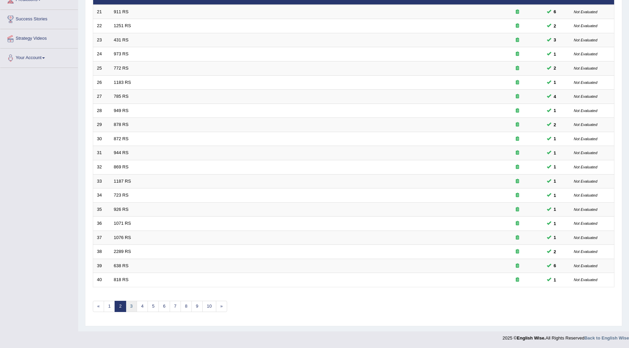
click at [134, 308] on link "3" at bounding box center [131, 306] width 11 height 11
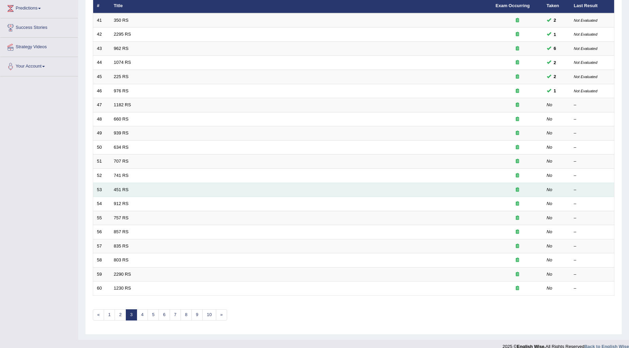
scroll to position [101, 0]
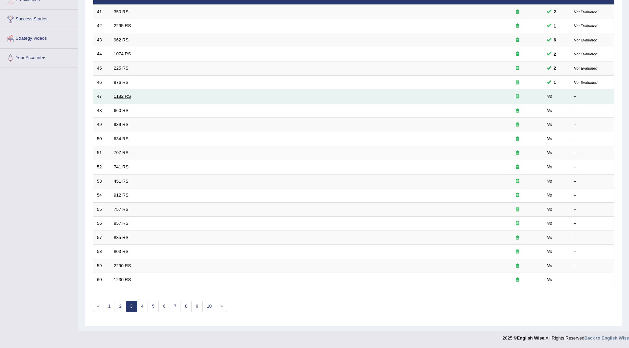
click at [116, 96] on link "1182 RS" at bounding box center [122, 96] width 17 height 5
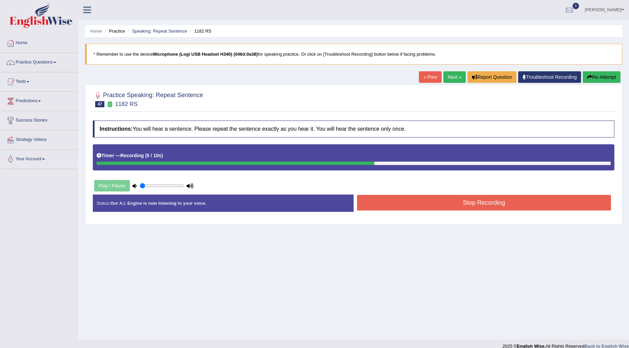
click at [607, 76] on button "Re-Attempt" at bounding box center [601, 77] width 38 height 12
click at [594, 79] on button "Re-Attempt" at bounding box center [601, 77] width 38 height 12
click at [480, 209] on button "Stop Recording" at bounding box center [484, 203] width 254 height 16
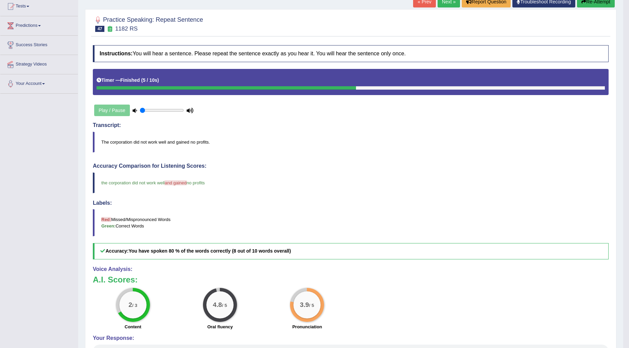
scroll to position [38, 0]
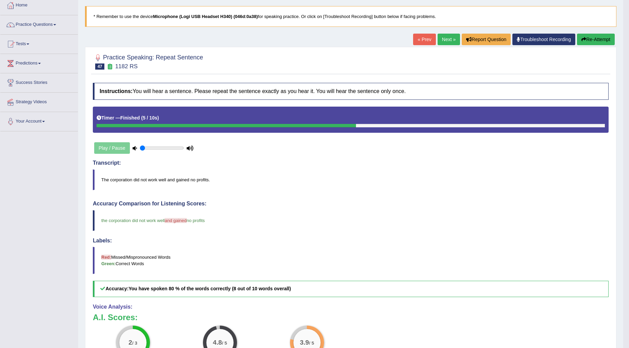
click at [605, 39] on button "Re-Attempt" at bounding box center [596, 40] width 38 height 12
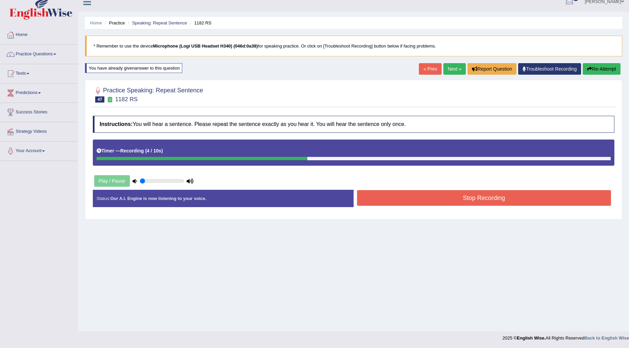
click at [434, 197] on button "Stop Recording" at bounding box center [484, 198] width 254 height 16
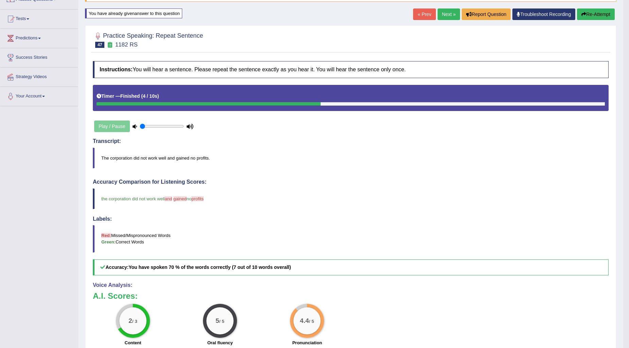
scroll to position [46, 0]
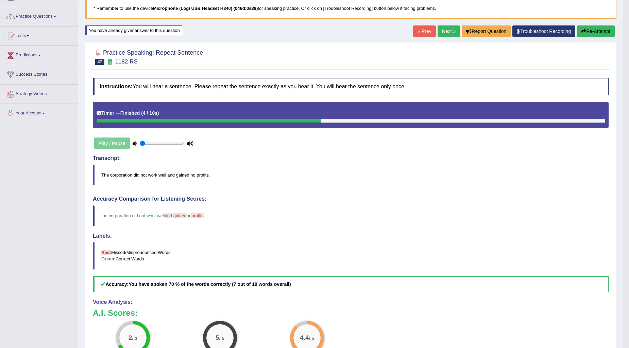
click at [438, 29] on link "Next »" at bounding box center [448, 31] width 22 height 12
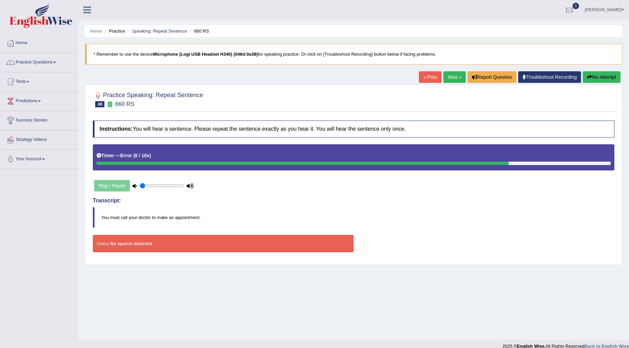
click at [598, 76] on button "Re-Attempt" at bounding box center [601, 77] width 38 height 12
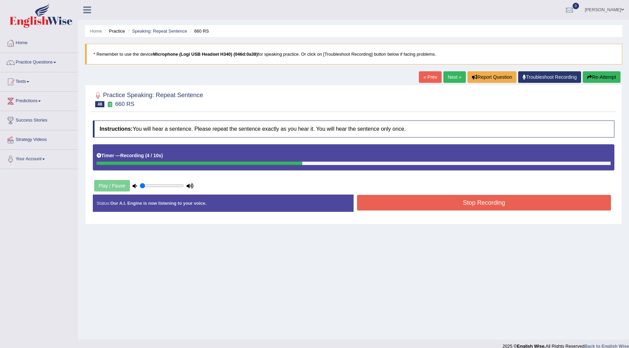
click at [391, 199] on button "Stop Recording" at bounding box center [484, 203] width 254 height 16
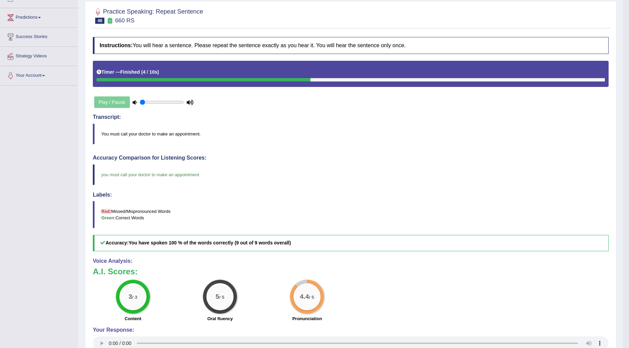
scroll to position [64, 0]
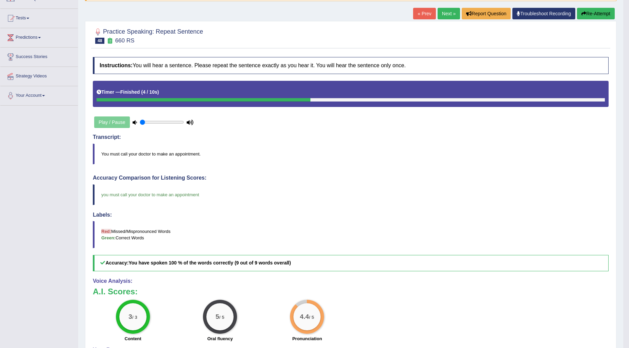
click at [449, 12] on link "Next »" at bounding box center [448, 14] width 22 height 12
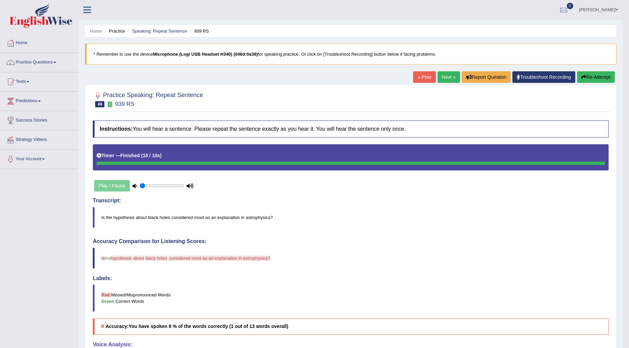
click at [583, 76] on icon "button" at bounding box center [583, 77] width 5 height 5
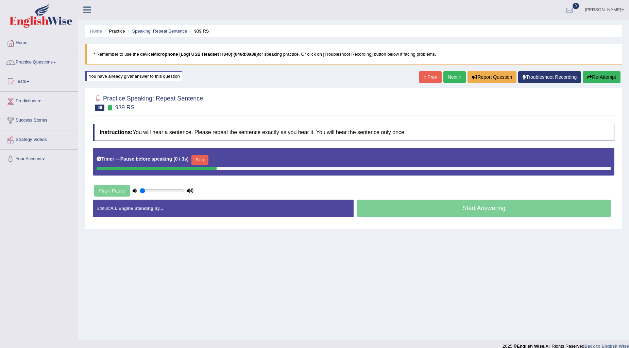
click at [427, 77] on link "« Prev" at bounding box center [430, 77] width 22 height 12
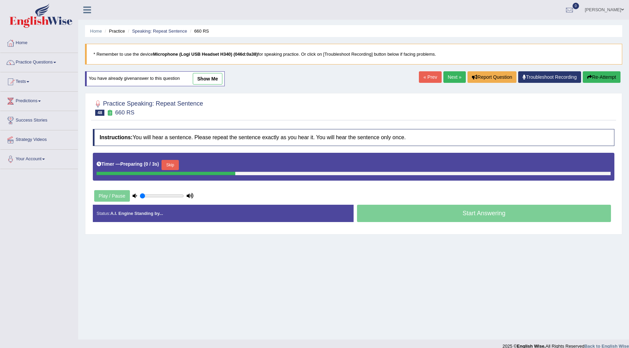
click at [449, 77] on link "Next »" at bounding box center [454, 77] width 22 height 12
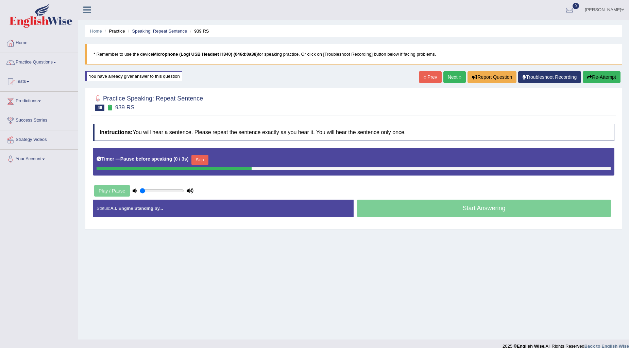
click at [426, 77] on link "« Prev" at bounding box center [430, 77] width 22 height 12
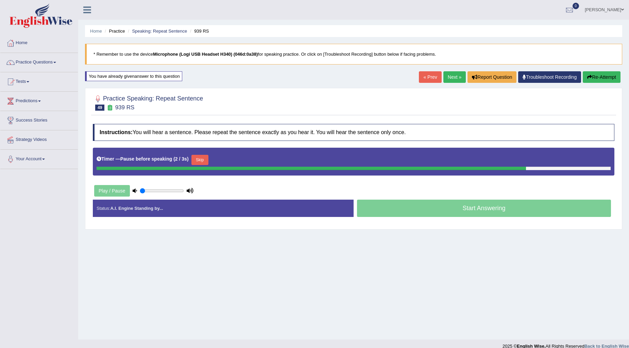
click at [419, 78] on link "« Prev" at bounding box center [430, 77] width 22 height 12
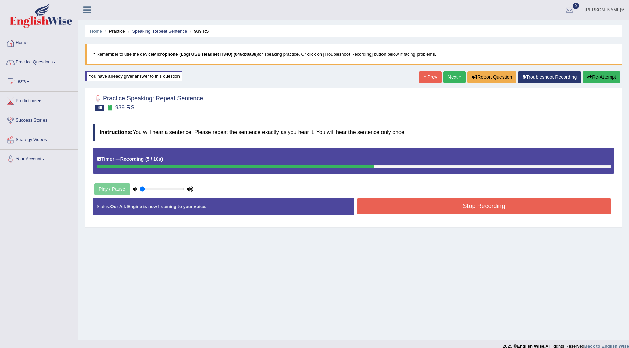
click at [451, 200] on button "Stop Recording" at bounding box center [484, 206] width 254 height 16
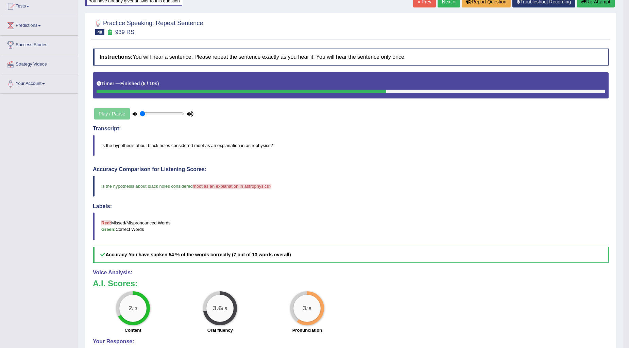
scroll to position [38, 0]
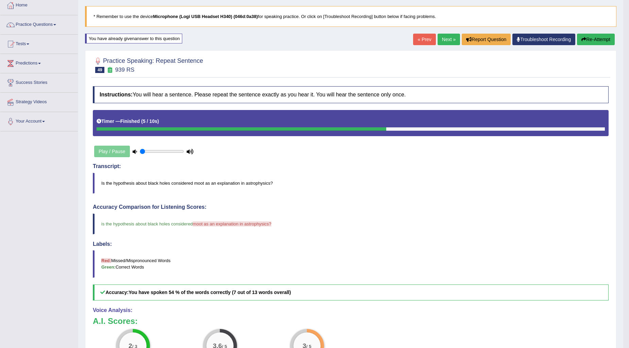
click at [593, 36] on button "Re-Attempt" at bounding box center [596, 40] width 38 height 12
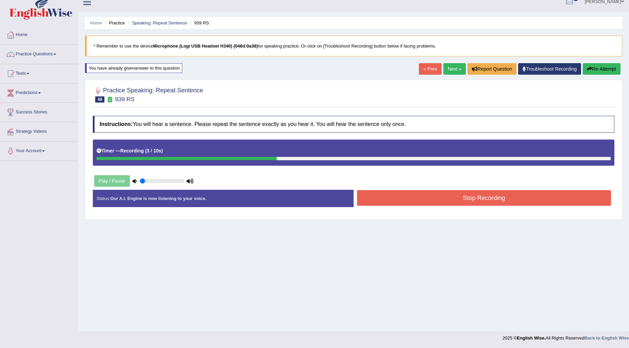
click at [442, 202] on button "Stop Recording" at bounding box center [484, 198] width 254 height 16
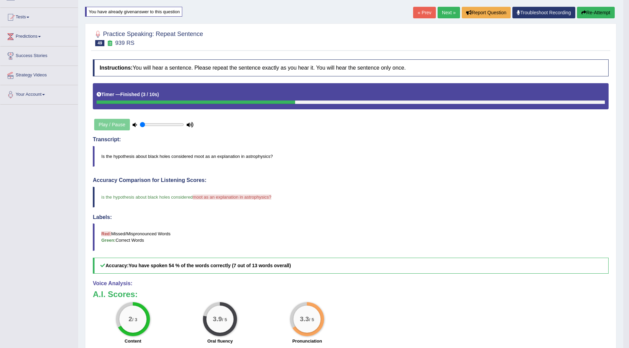
scroll to position [46, 0]
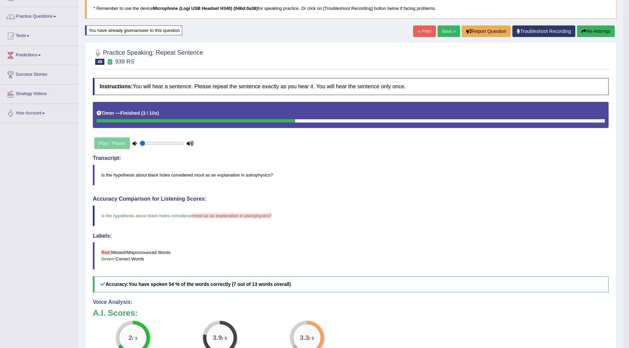
click at [592, 34] on button "Re-Attempt" at bounding box center [596, 31] width 38 height 12
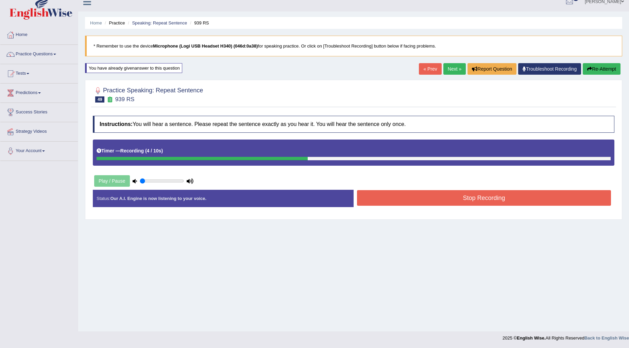
click at [421, 201] on button "Stop Recording" at bounding box center [484, 198] width 254 height 16
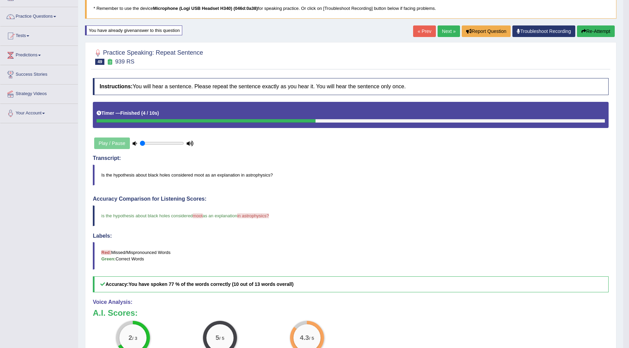
scroll to position [8, 0]
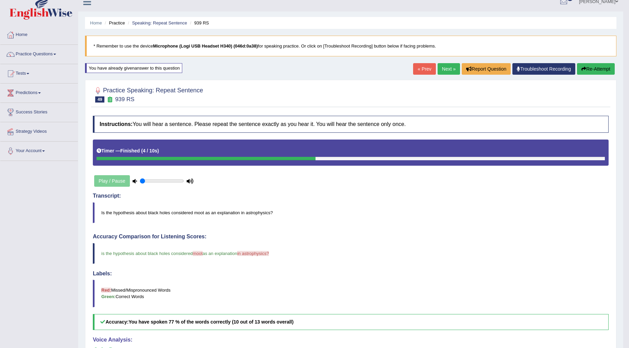
click at [439, 65] on link "Next »" at bounding box center [448, 69] width 22 height 12
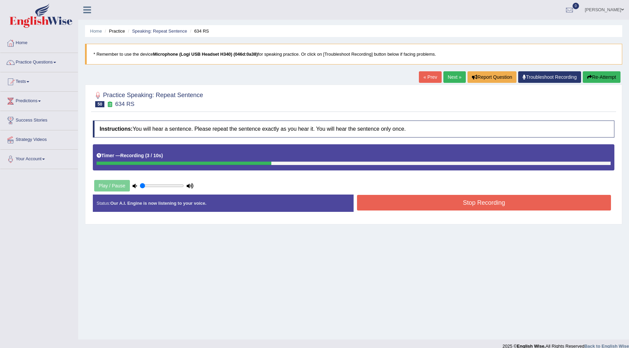
click at [457, 206] on button "Stop Recording" at bounding box center [484, 203] width 254 height 16
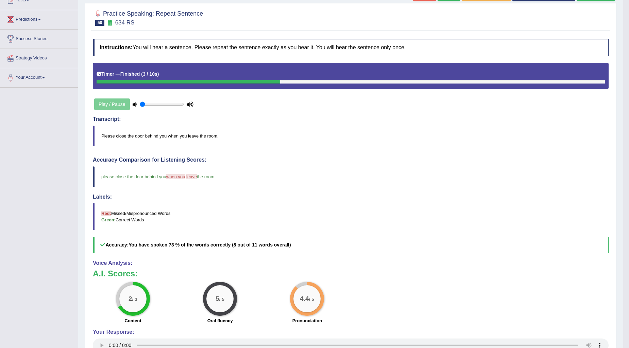
scroll to position [38, 0]
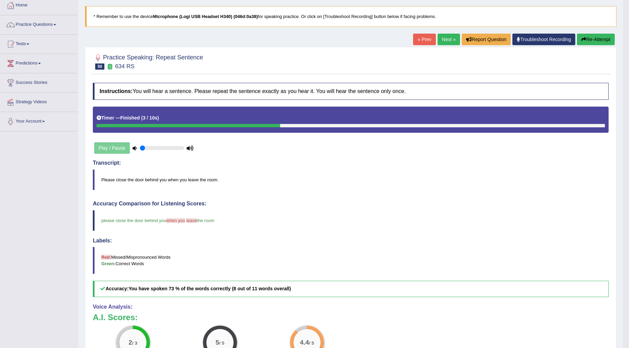
click at [448, 37] on link "Next »" at bounding box center [448, 40] width 22 height 12
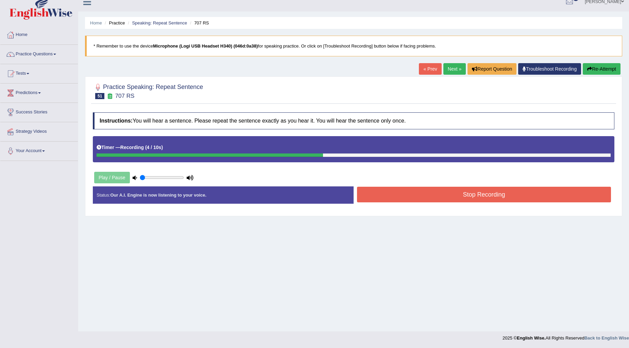
click at [463, 199] on button "Stop Recording" at bounding box center [484, 195] width 254 height 16
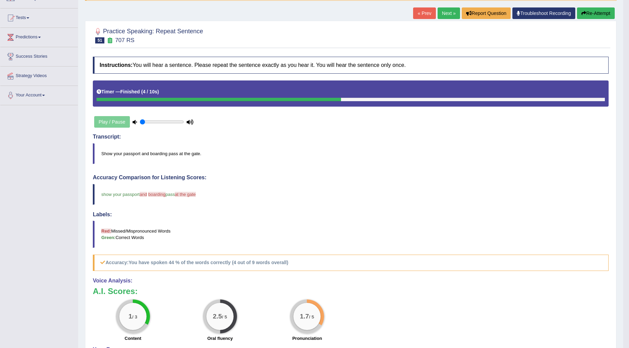
scroll to position [8, 0]
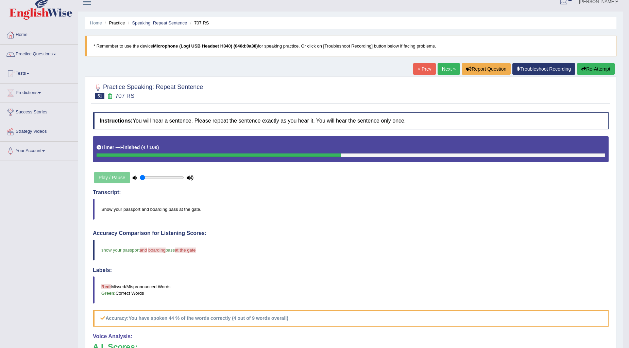
click at [594, 69] on button "Re-Attempt" at bounding box center [596, 69] width 38 height 12
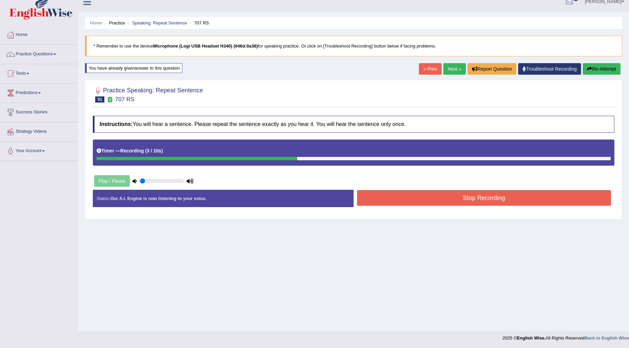
click at [457, 202] on button "Stop Recording" at bounding box center [484, 198] width 254 height 16
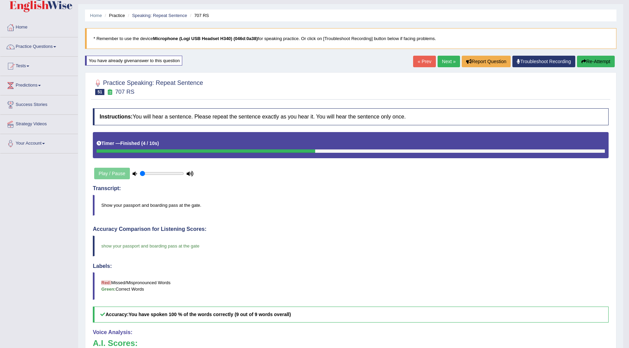
scroll to position [8, 0]
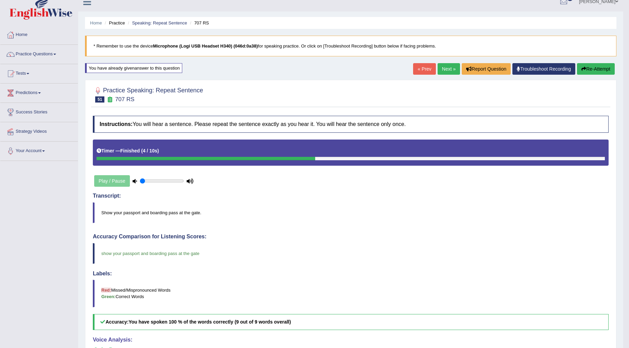
click at [439, 69] on link "Next »" at bounding box center [448, 69] width 22 height 12
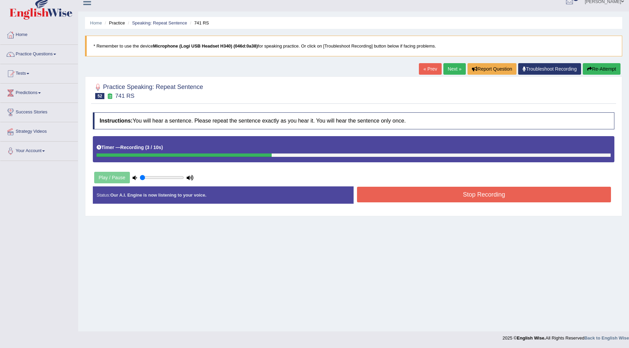
click at [436, 201] on button "Stop Recording" at bounding box center [484, 195] width 254 height 16
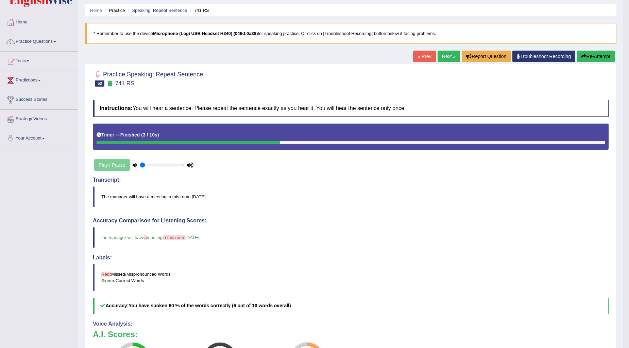
scroll to position [8, 0]
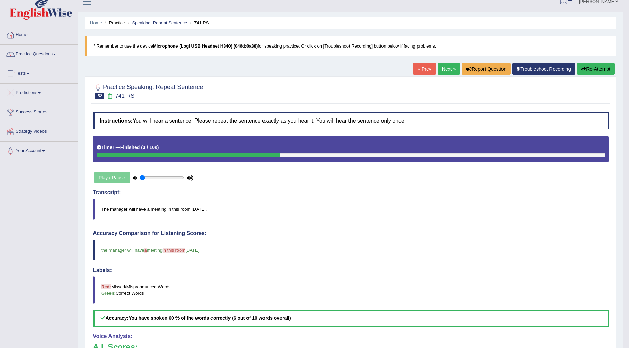
click at [444, 70] on link "Next »" at bounding box center [448, 69] width 22 height 12
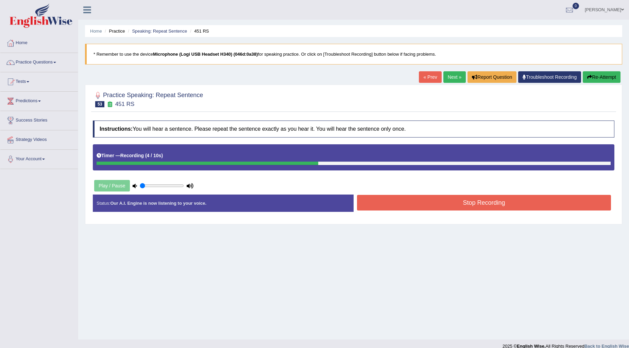
click at [430, 206] on button "Stop Recording" at bounding box center [484, 203] width 254 height 16
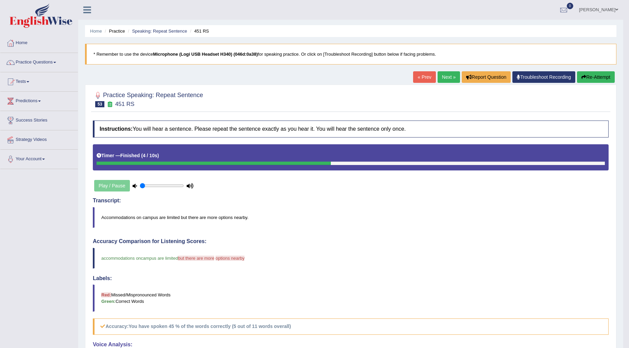
click at [598, 74] on button "Re-Attempt" at bounding box center [596, 77] width 38 height 12
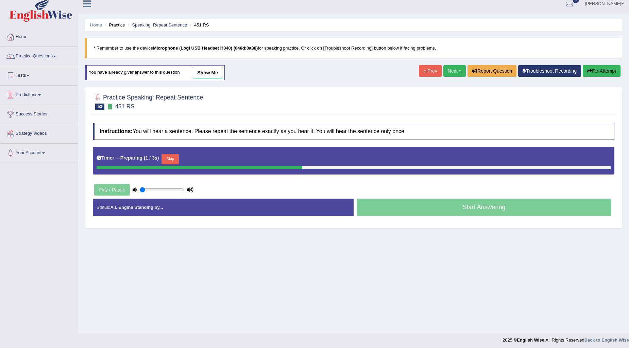
scroll to position [8, 0]
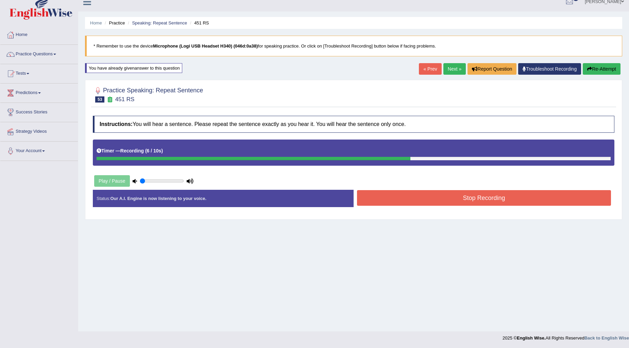
click at [409, 203] on button "Stop Recording" at bounding box center [484, 198] width 254 height 16
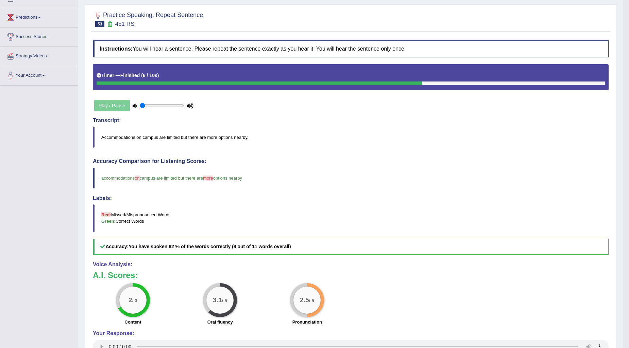
scroll to position [46, 0]
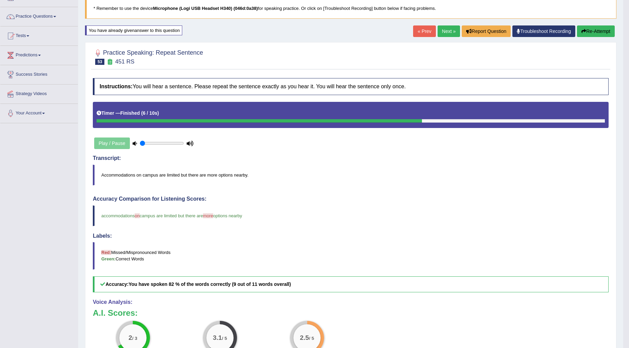
click at [585, 28] on button "Re-Attempt" at bounding box center [596, 31] width 38 height 12
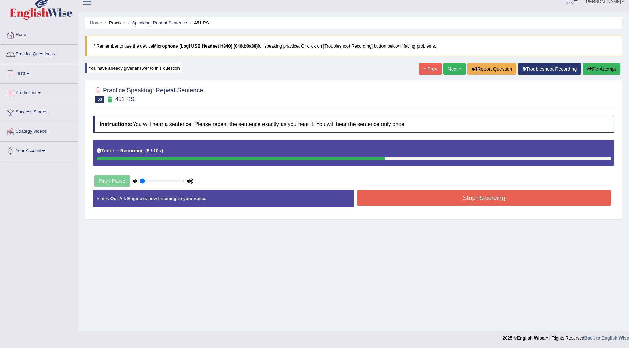
click at [415, 204] on button "Stop Recording" at bounding box center [484, 198] width 254 height 16
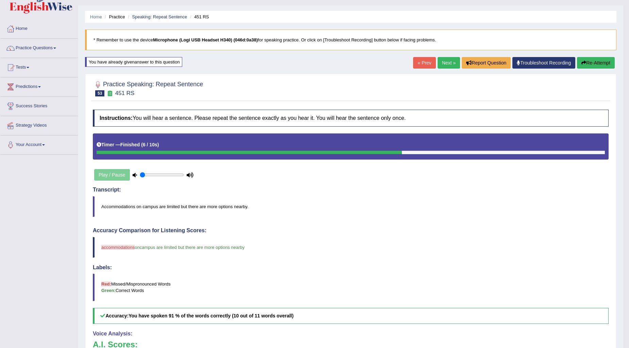
scroll to position [8, 0]
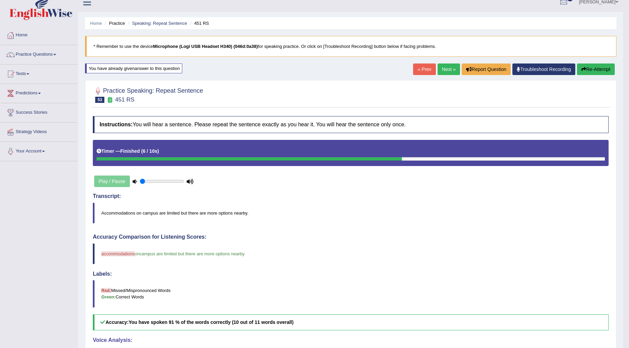
click at [444, 69] on link "Next »" at bounding box center [448, 70] width 22 height 12
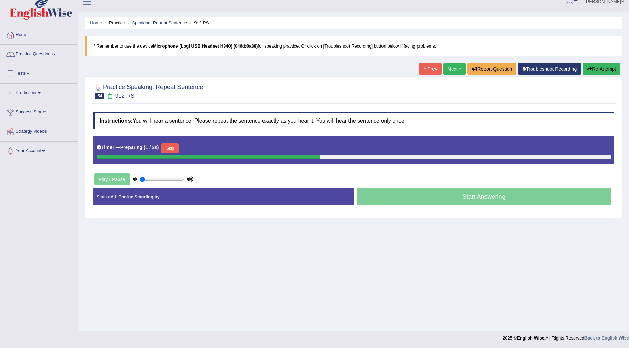
scroll to position [8, 0]
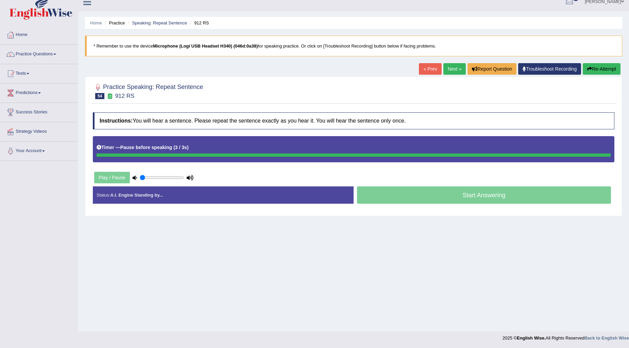
click at [423, 70] on link "« Prev" at bounding box center [430, 69] width 22 height 12
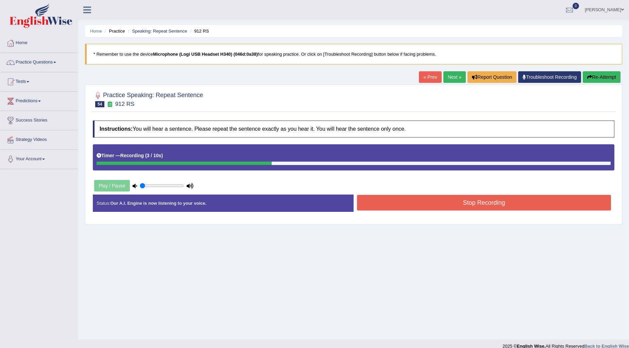
click at [591, 77] on button "Re-Attempt" at bounding box center [601, 77] width 38 height 12
click at [504, 205] on button "Stop Recording" at bounding box center [484, 203] width 254 height 16
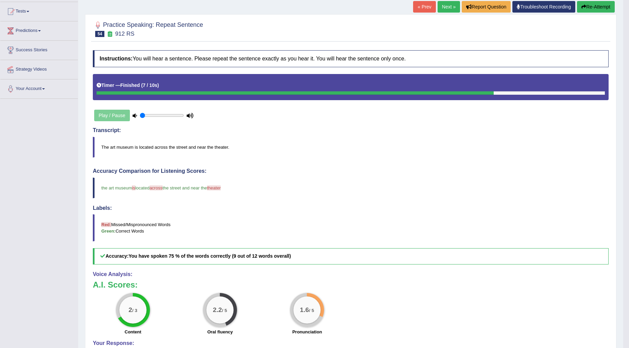
scroll to position [38, 0]
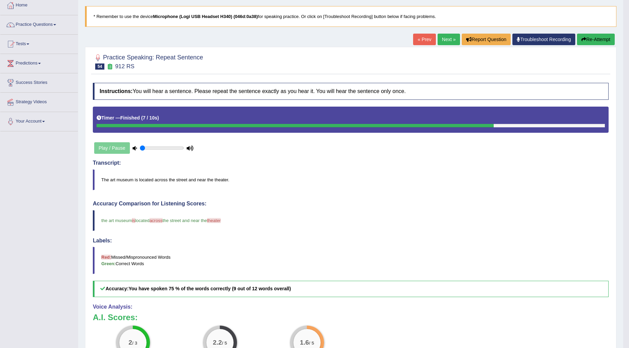
click at [600, 38] on button "Re-Attempt" at bounding box center [596, 40] width 38 height 12
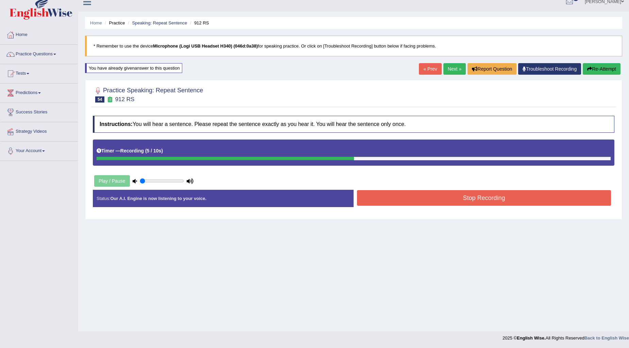
click at [443, 195] on button "Stop Recording" at bounding box center [484, 198] width 254 height 16
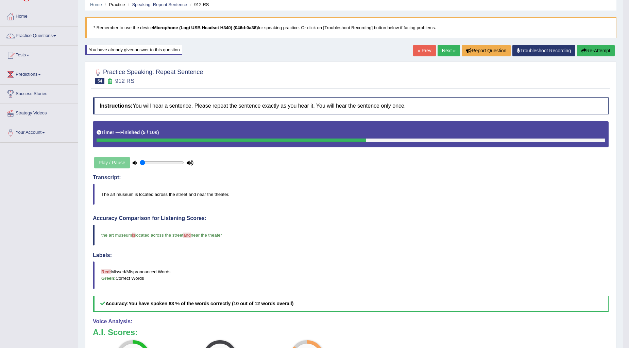
scroll to position [8, 0]
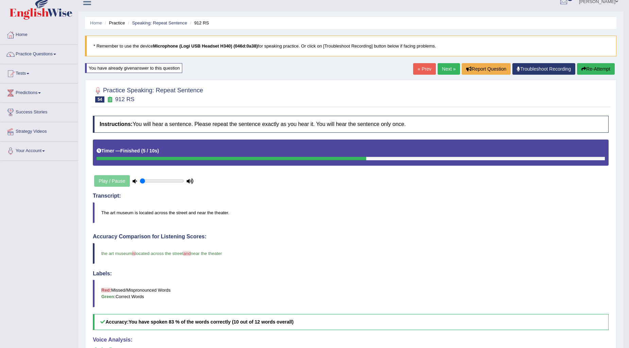
click at [443, 72] on link "Next »" at bounding box center [448, 69] width 22 height 12
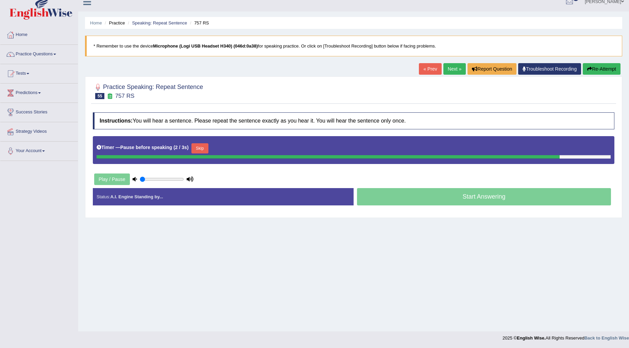
click at [433, 74] on link "« Prev" at bounding box center [430, 69] width 22 height 12
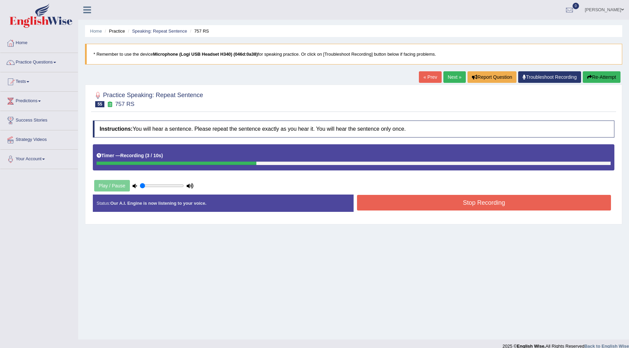
click at [429, 206] on button "Stop Recording" at bounding box center [484, 203] width 254 height 16
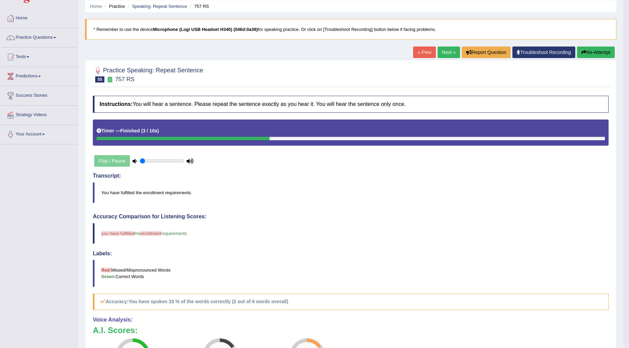
scroll to position [38, 0]
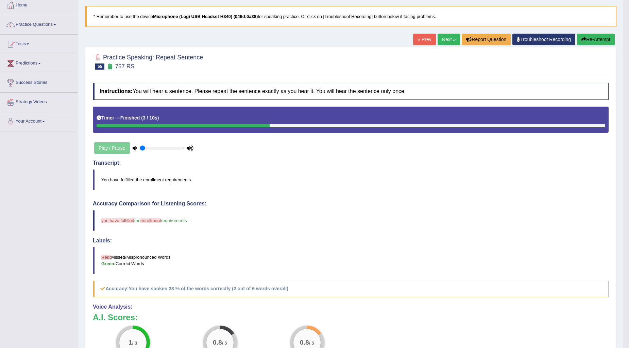
click at [592, 39] on button "Re-Attempt" at bounding box center [596, 40] width 38 height 12
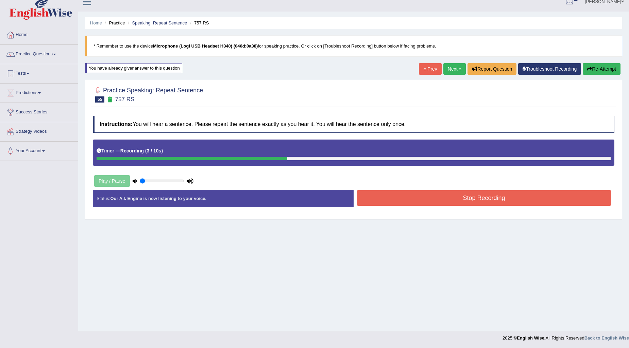
click at [398, 201] on button "Stop Recording" at bounding box center [484, 198] width 254 height 16
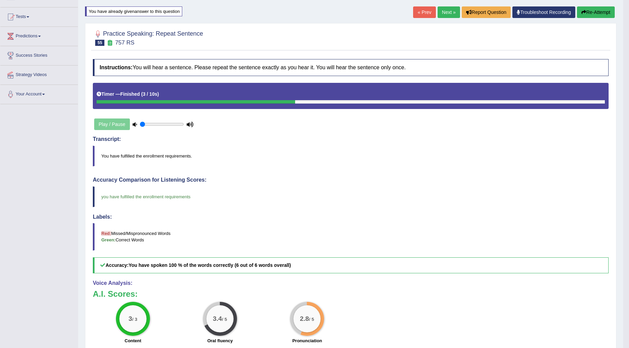
scroll to position [46, 0]
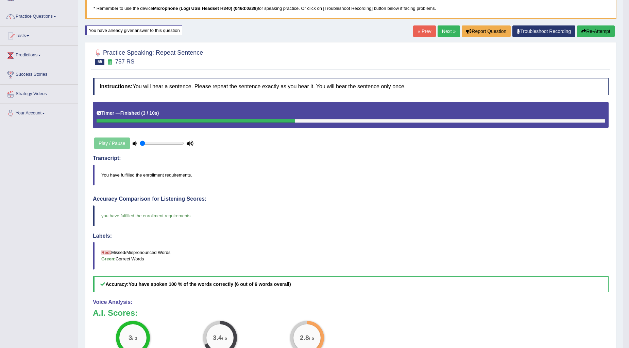
click at [607, 29] on button "Re-Attempt" at bounding box center [596, 31] width 38 height 12
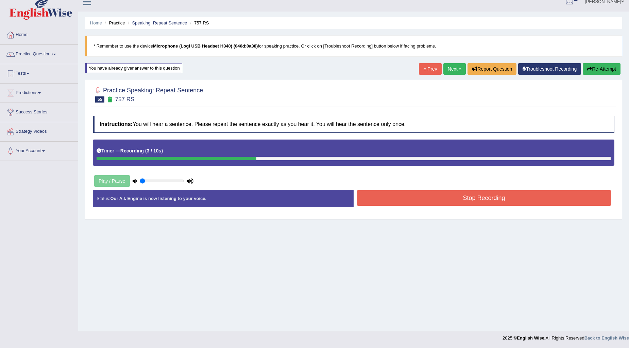
click at [396, 202] on button "Stop Recording" at bounding box center [484, 198] width 254 height 16
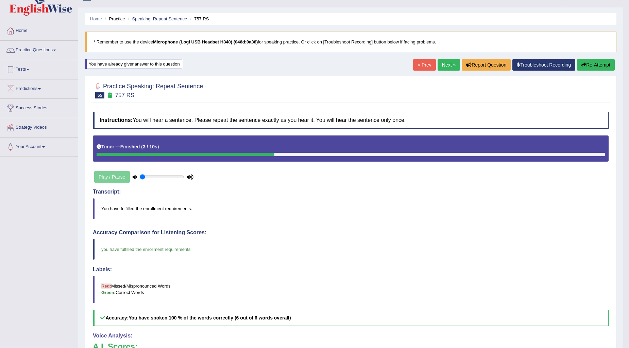
scroll to position [8, 0]
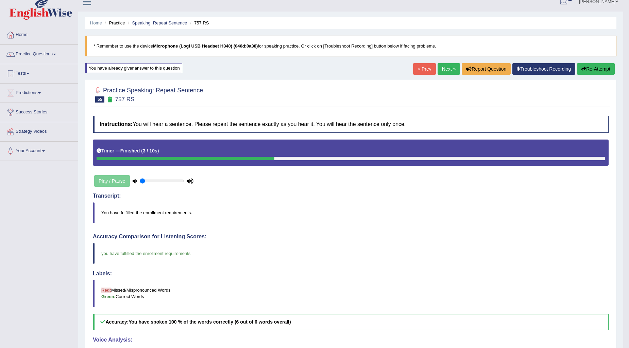
click at [442, 69] on link "Next »" at bounding box center [448, 69] width 22 height 12
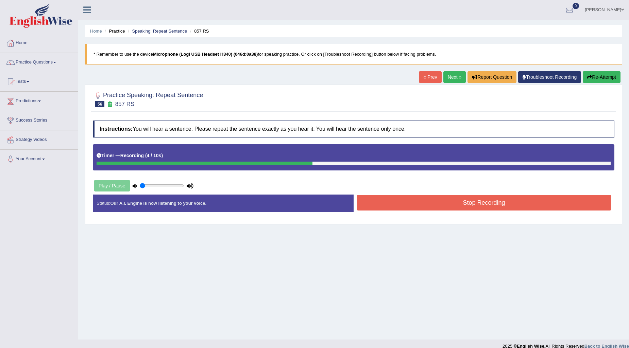
click at [606, 76] on button "Re-Attempt" at bounding box center [601, 77] width 38 height 12
click at [478, 208] on button "Stop Recording" at bounding box center [484, 203] width 254 height 16
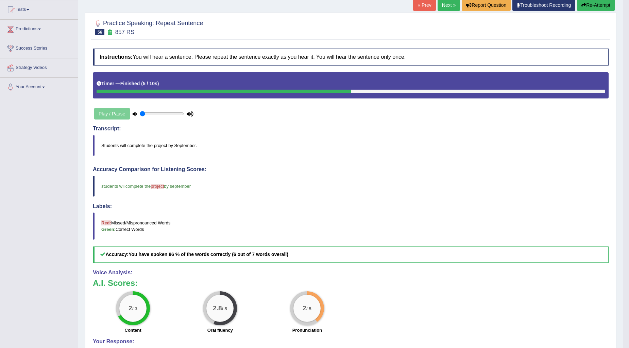
scroll to position [38, 0]
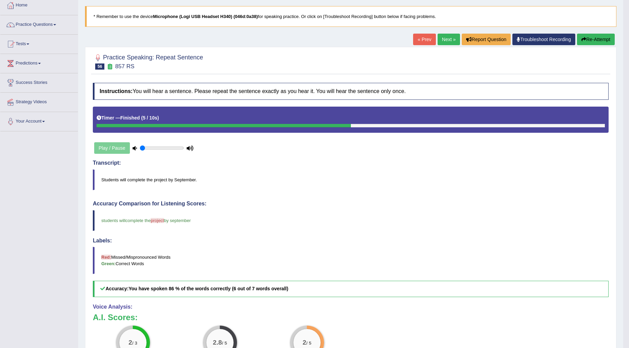
click at [606, 38] on button "Re-Attempt" at bounding box center [596, 40] width 38 height 12
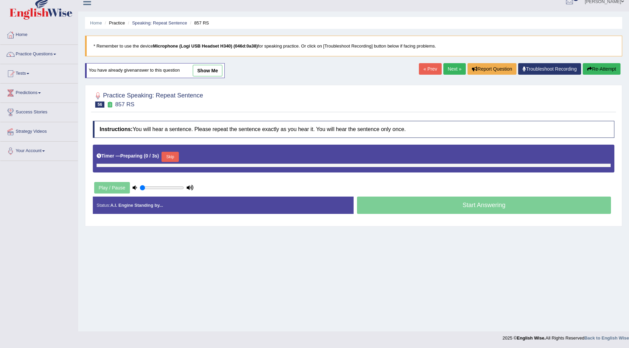
scroll to position [8, 0]
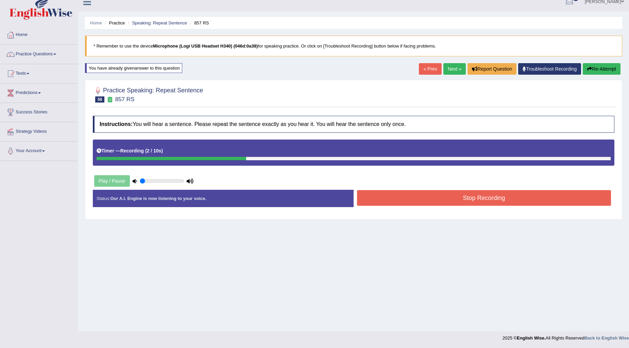
click at [407, 203] on button "Stop Recording" at bounding box center [484, 198] width 254 height 16
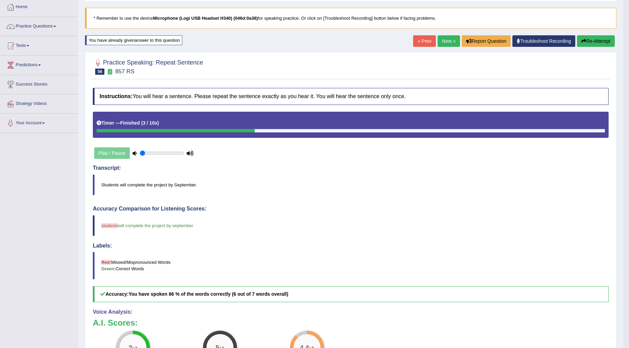
scroll to position [143, 0]
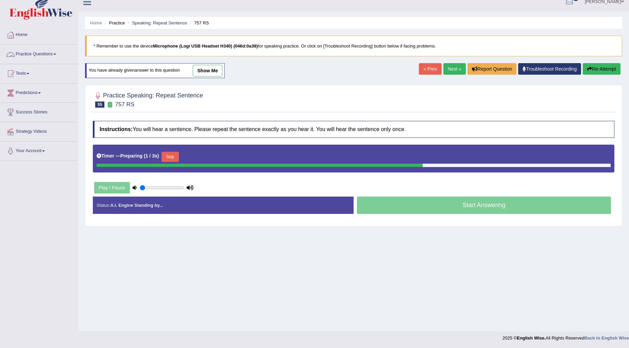
click at [450, 67] on link "Next »" at bounding box center [454, 69] width 22 height 12
